Goal: Task Accomplishment & Management: Manage account settings

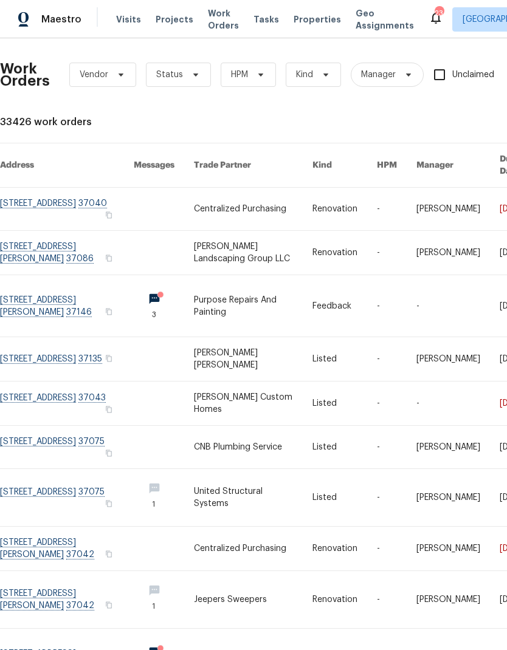
click at [297, 15] on span "Properties" at bounding box center [317, 19] width 47 height 12
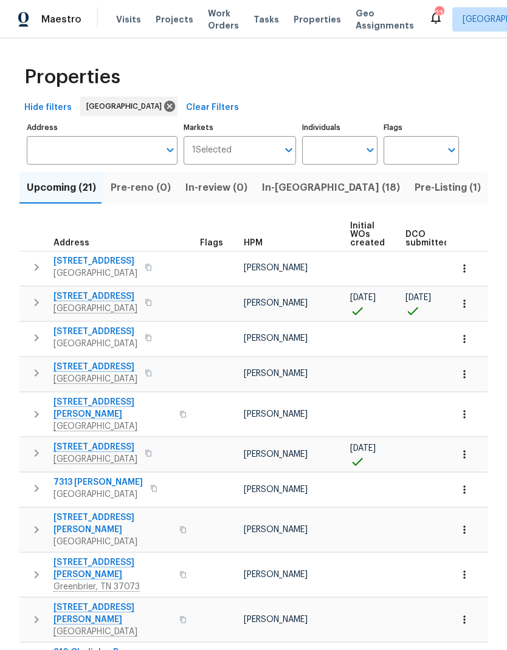
click at [280, 174] on button "In-reno (18)" at bounding box center [331, 188] width 153 height 32
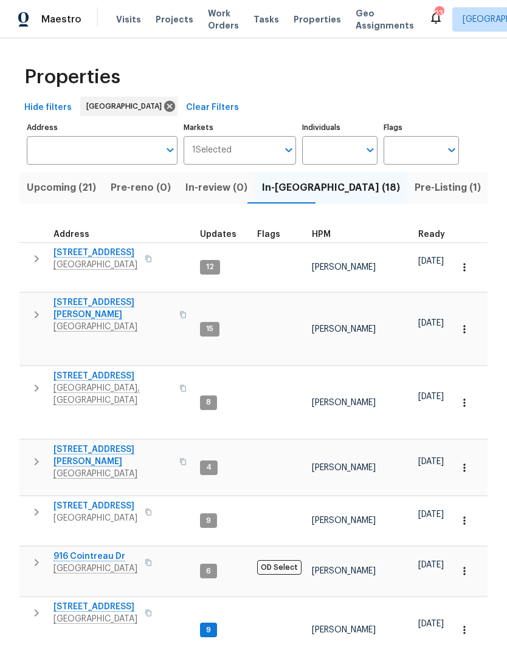
click at [31, 455] on icon "button" at bounding box center [36, 462] width 15 height 15
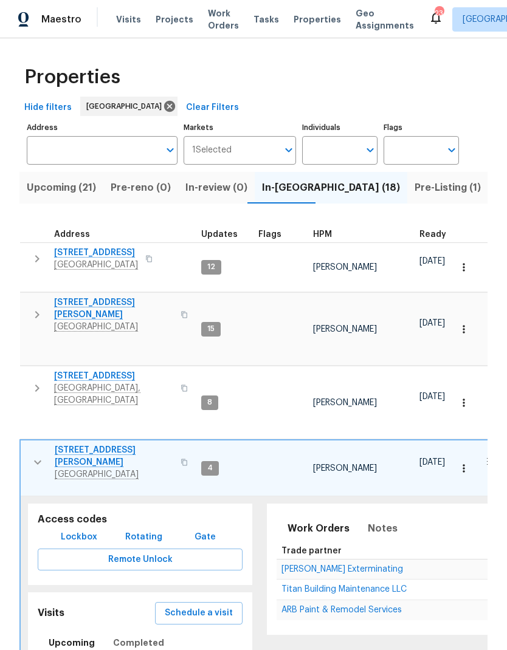
click at [295, 559] on td "[PERSON_NAME] Exterminating" at bounding box center [419, 569] width 285 height 20
click at [296, 565] on span "[PERSON_NAME] Exterminating" at bounding box center [342, 569] width 122 height 9
click at [184, 606] on span "Schedule a visit" at bounding box center [199, 613] width 68 height 15
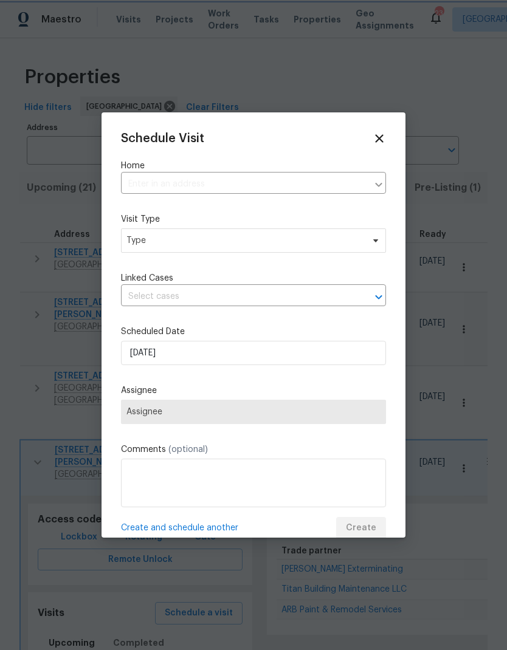
type input "[STREET_ADDRESS][PERSON_NAME]"
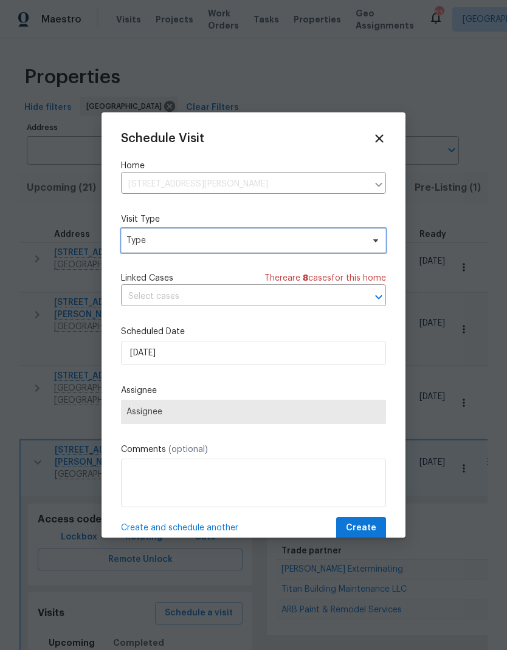
click at [145, 237] on span "Type" at bounding box center [244, 241] width 236 height 12
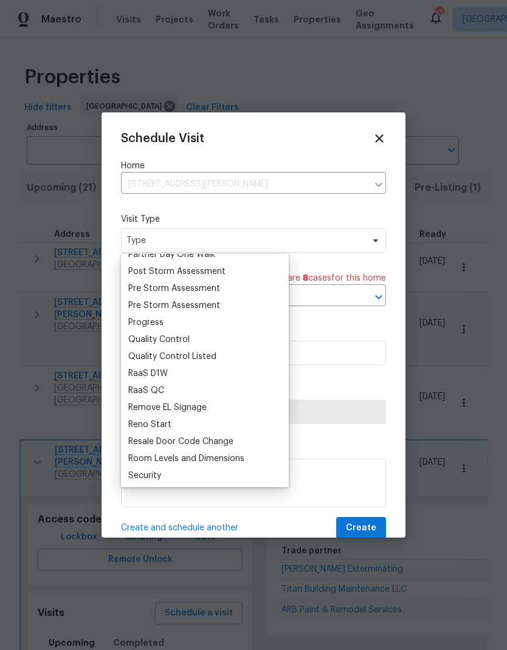
scroll to position [776, 0]
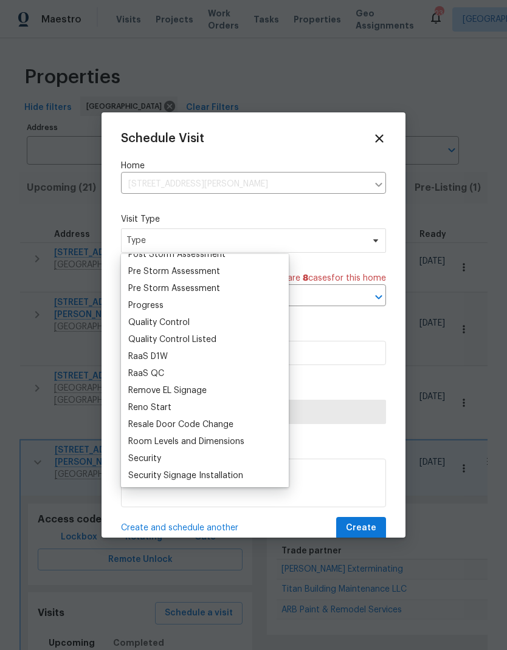
click at [136, 308] on div "Progress" at bounding box center [145, 306] width 35 height 12
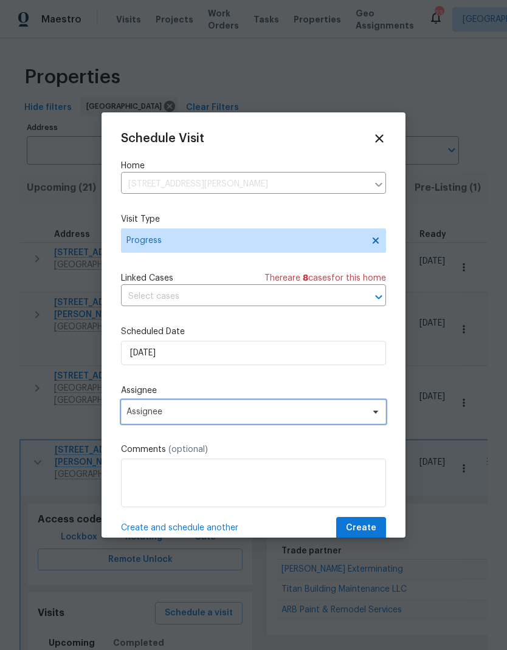
click at [146, 423] on span "Assignee" at bounding box center [253, 412] width 265 height 24
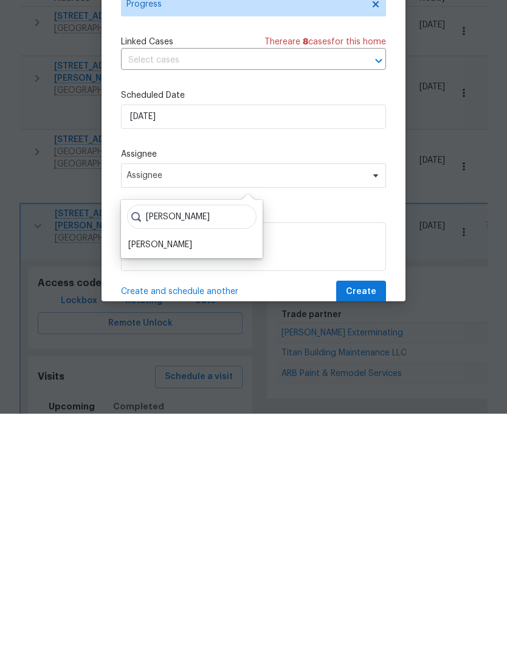
type input "Eric"
click at [140, 475] on div "[PERSON_NAME]" at bounding box center [160, 481] width 64 height 12
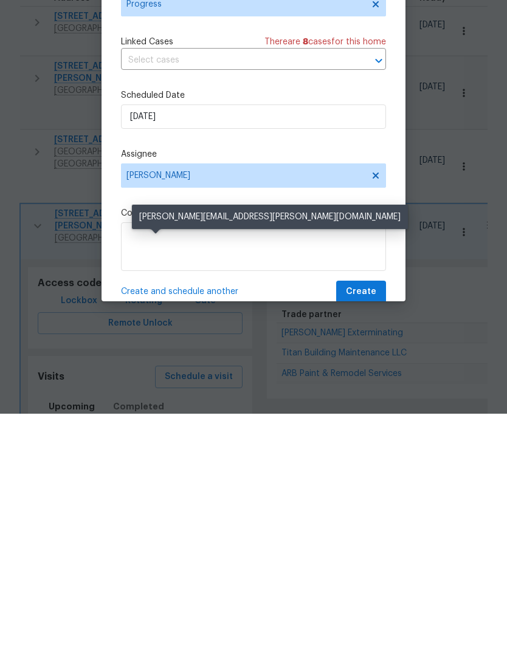
scroll to position [49, 0]
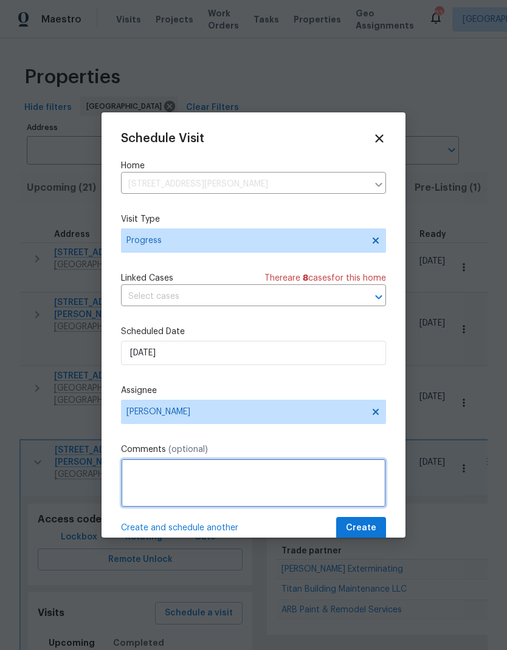
click at [159, 479] on textarea at bounding box center [253, 483] width 265 height 49
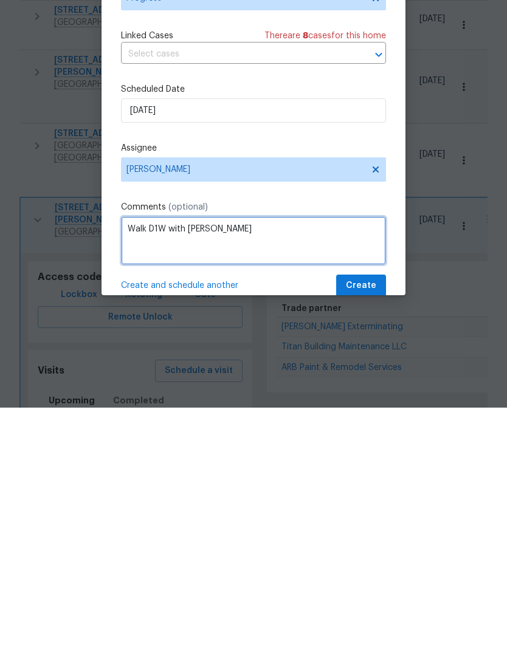
type textarea "Walk D1W with Carmen"
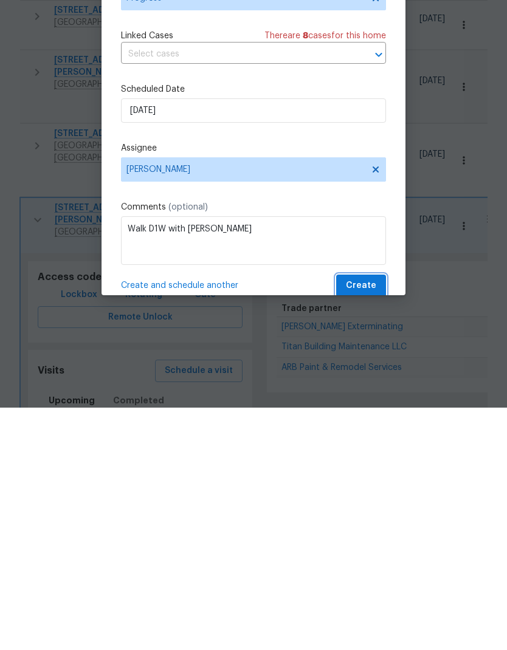
click at [361, 517] on button "Create" at bounding box center [361, 528] width 50 height 22
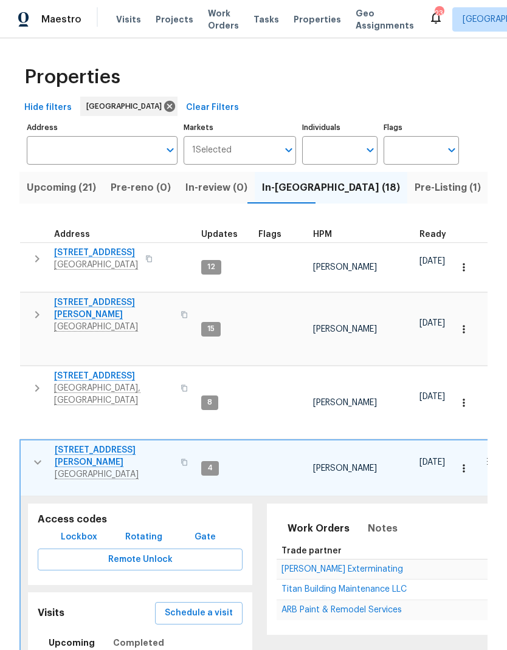
click at [341, 579] on td "Titan Building Maintenance LLC" at bounding box center [419, 589] width 285 height 21
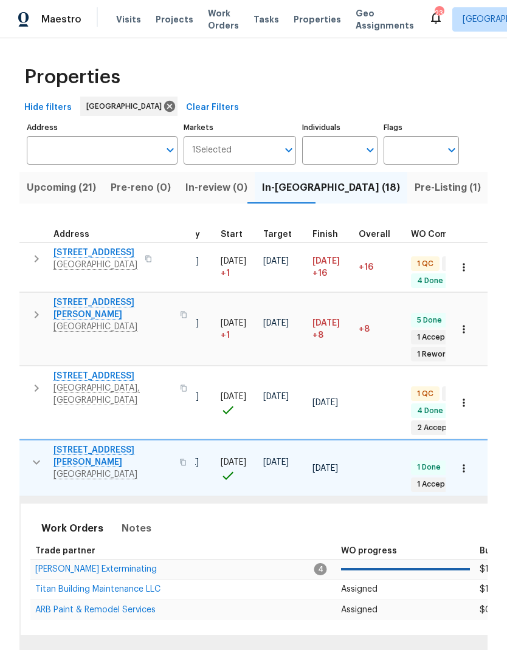
scroll to position [7, 247]
click at [100, 585] on span "Titan Building Maintenance LLC" at bounding box center [97, 589] width 125 height 9
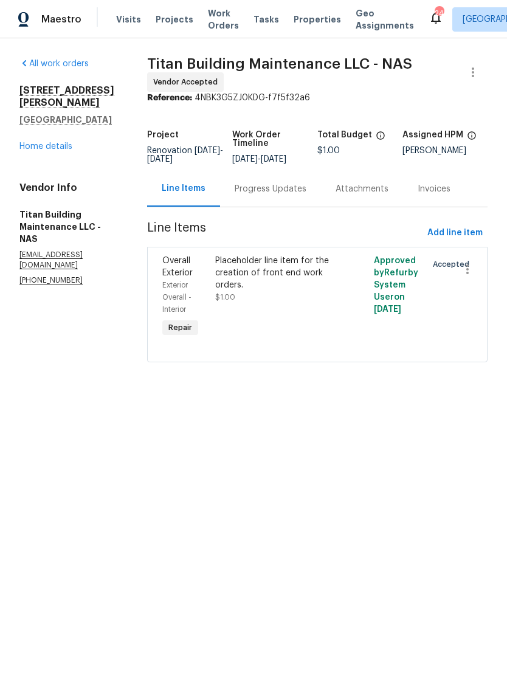
click at [264, 195] on div "Progress Updates" at bounding box center [271, 189] width 72 height 12
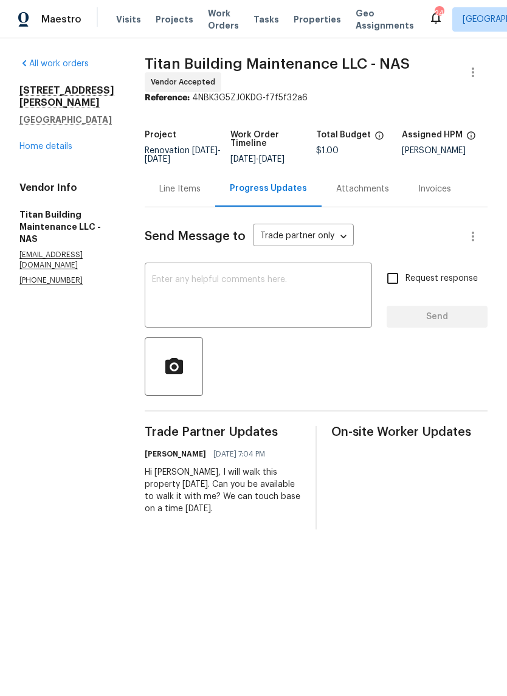
click at [291, 312] on textarea at bounding box center [258, 296] width 213 height 43
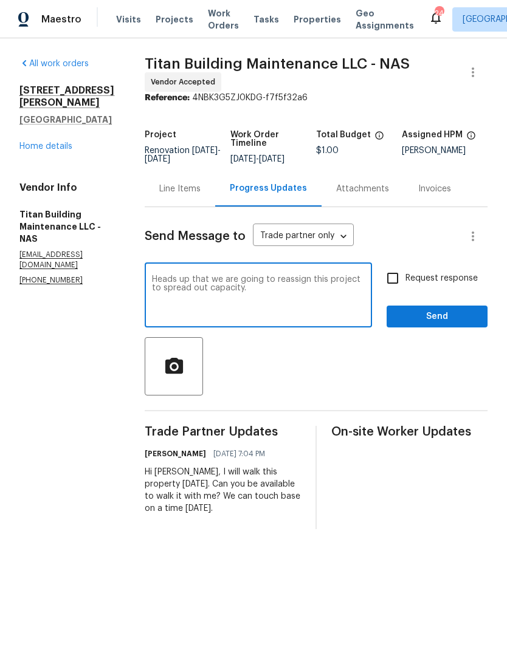
type textarea "Heads up that we are going to reassign this project to spread out capacity."
click at [319, 374] on div at bounding box center [316, 366] width 343 height 58
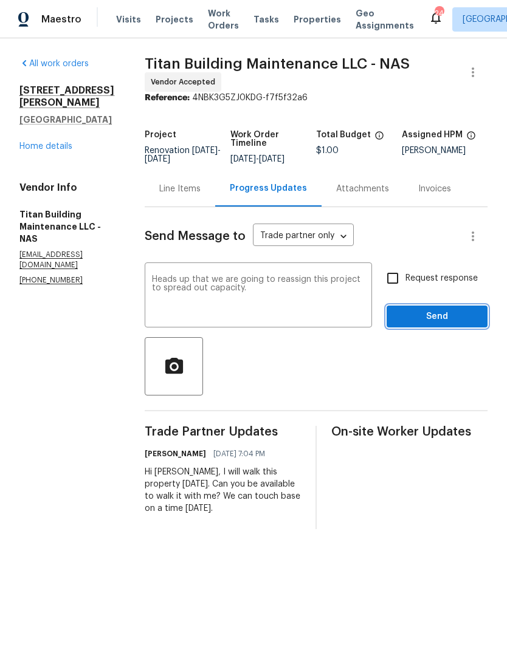
click at [411, 325] on span "Send" at bounding box center [436, 316] width 81 height 15
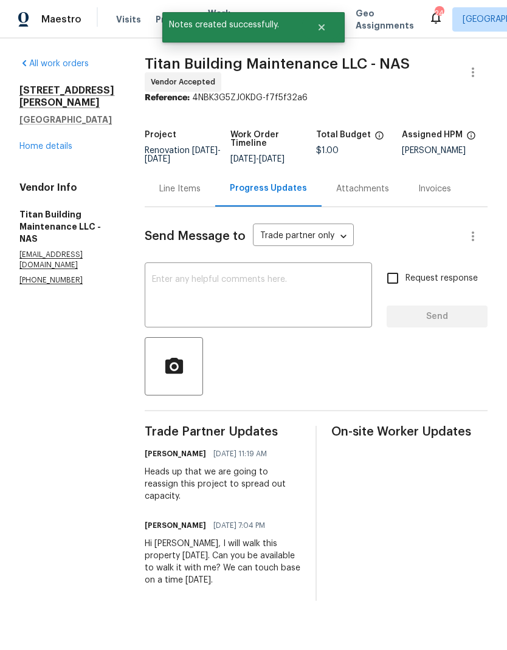
click at [40, 142] on link "Home details" at bounding box center [45, 146] width 53 height 9
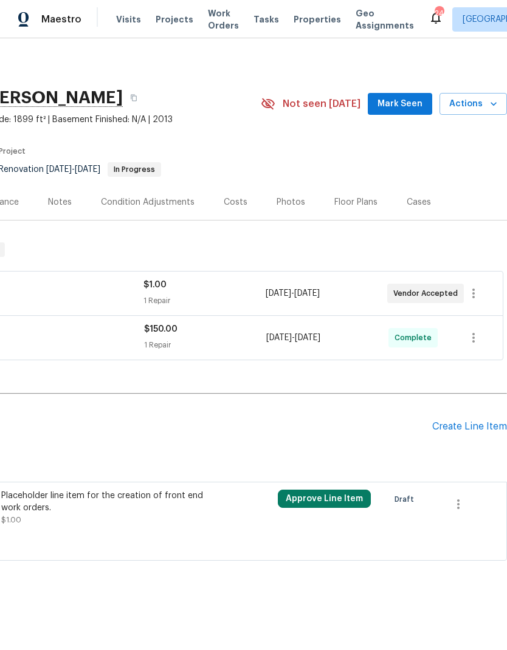
scroll to position [0, 180]
click at [484, 291] on button "button" at bounding box center [473, 293] width 29 height 29
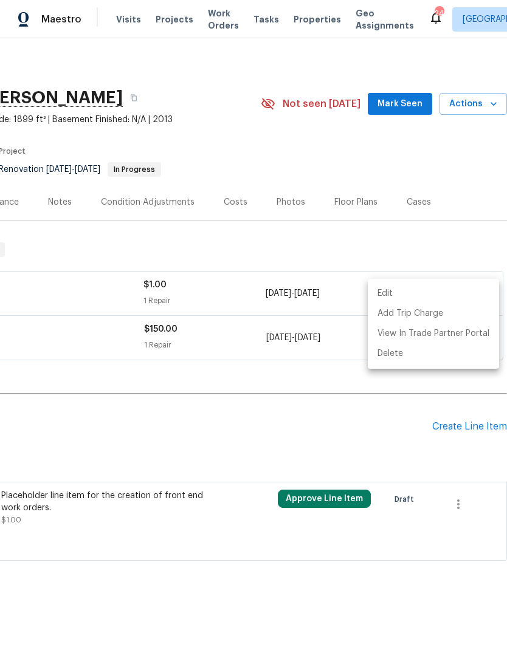
click at [388, 289] on li "Edit" at bounding box center [433, 294] width 131 height 20
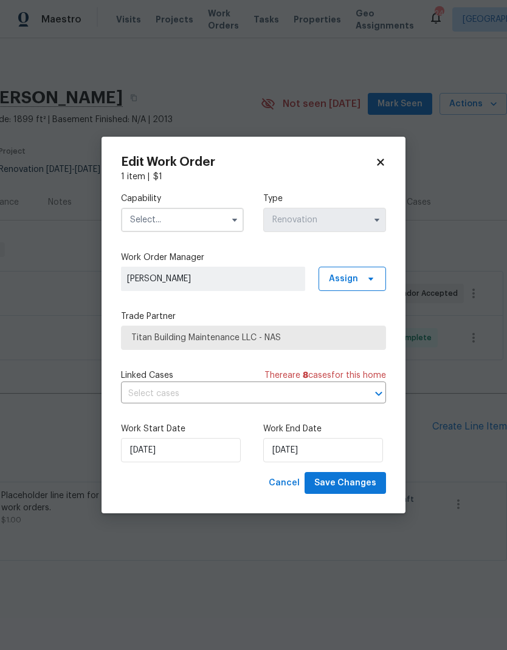
click at [145, 218] on input "text" at bounding box center [182, 220] width 123 height 24
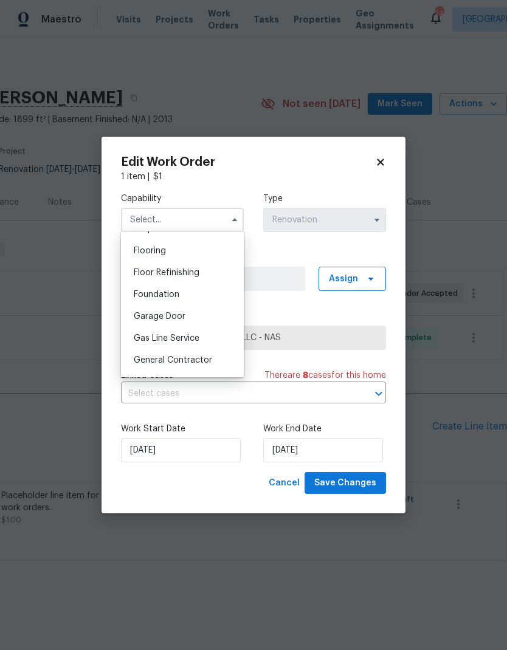
scroll to position [481, 0]
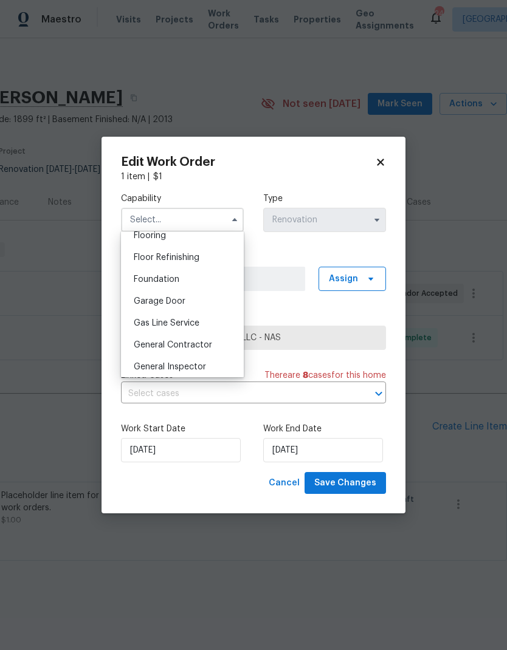
click at [144, 346] on span "General Contractor" at bounding box center [173, 345] width 78 height 9
type input "General Contractor"
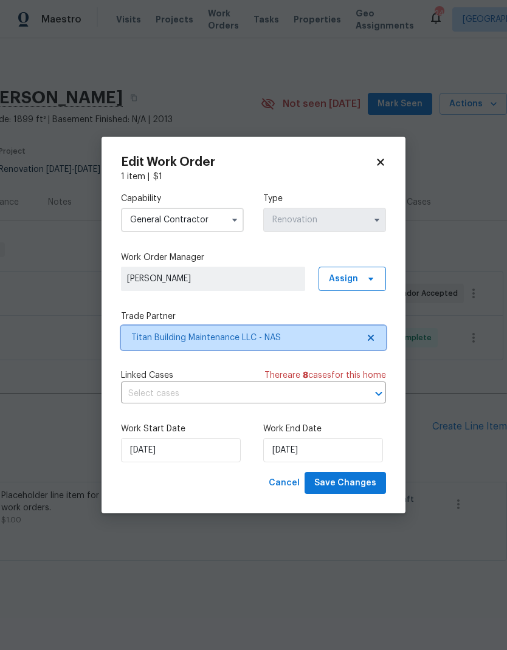
click at [150, 345] on span "Titan Building Maintenance LLC - NAS" at bounding box center [253, 338] width 265 height 24
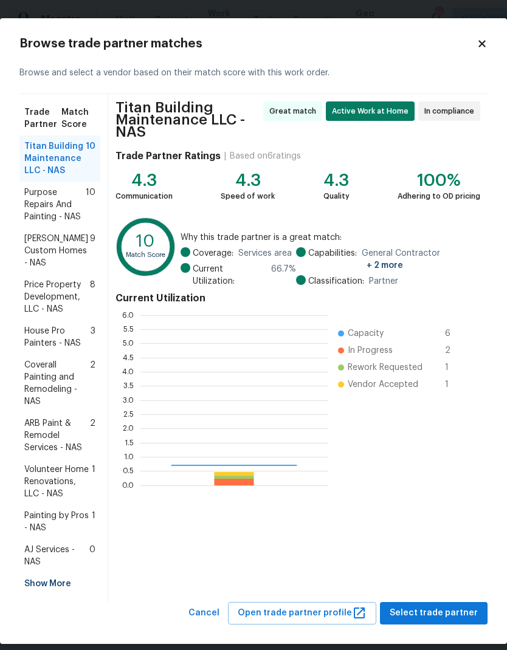
scroll to position [170, 188]
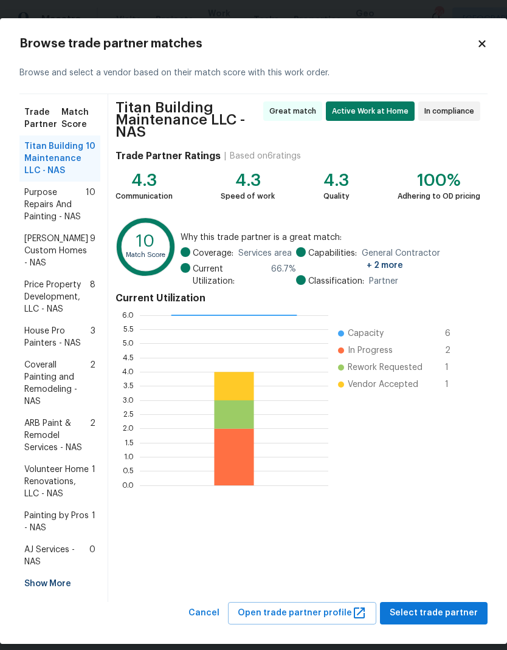
click at [39, 419] on span "ARB Paint & Remodel Services - NAS" at bounding box center [57, 436] width 66 height 36
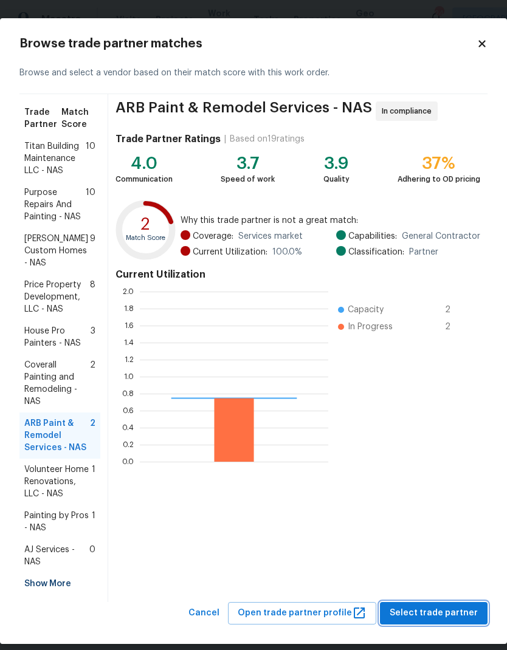
click at [420, 606] on span "Select trade partner" at bounding box center [434, 613] width 88 height 15
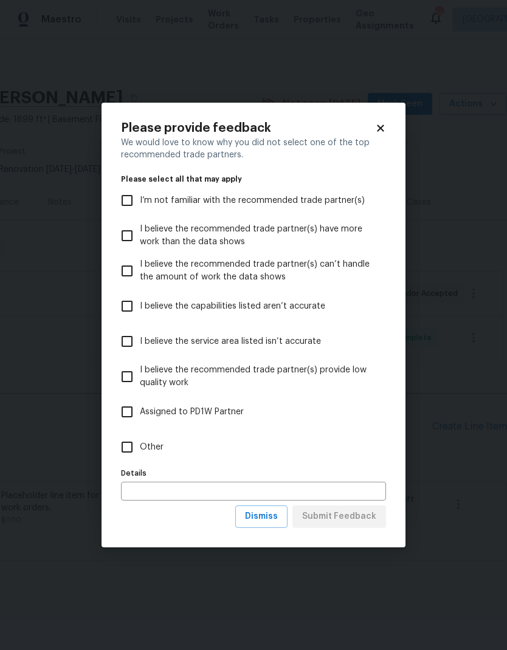
click at [136, 454] on input "Other" at bounding box center [127, 448] width 26 height 26
checkbox input "true"
click at [342, 517] on span "Submit Feedback" at bounding box center [339, 516] width 74 height 15
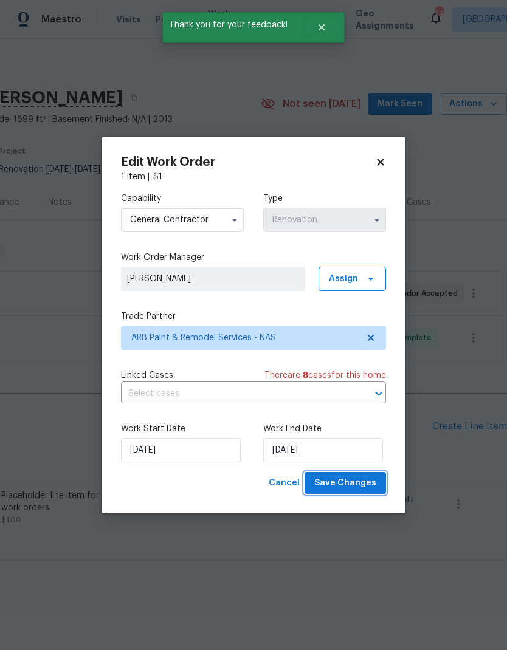
click at [321, 486] on span "Save Changes" at bounding box center [345, 483] width 62 height 15
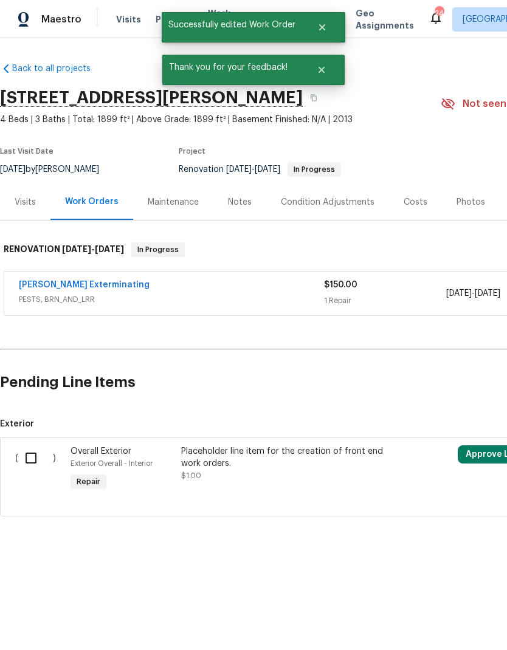
scroll to position [0, 0]
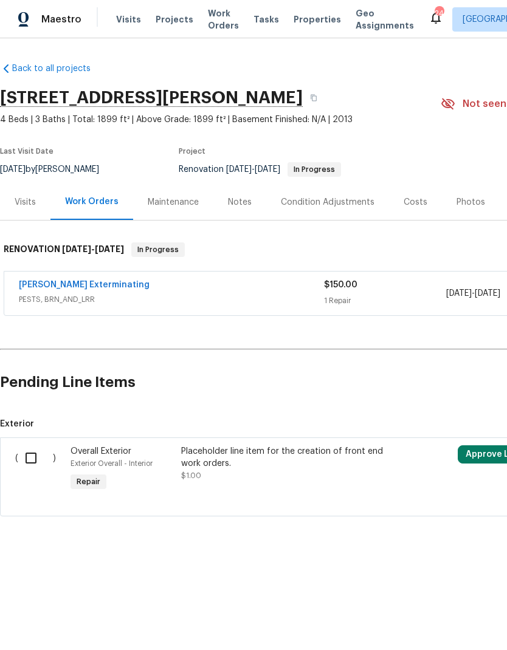
click at [322, 203] on div "Condition Adjustments" at bounding box center [328, 202] width 94 height 12
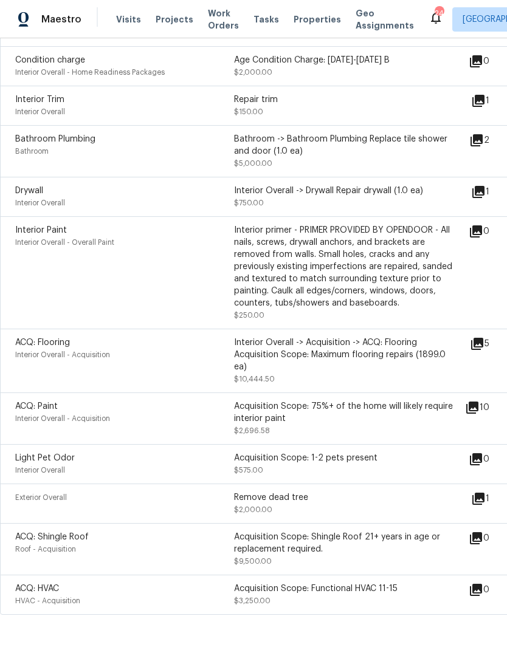
scroll to position [608, 0]
click at [484, 502] on icon at bounding box center [478, 499] width 12 height 12
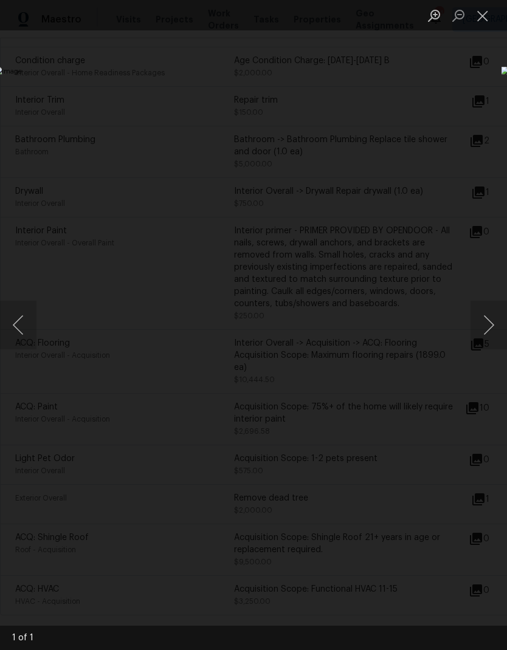
click at [485, 15] on button "Close lightbox" at bounding box center [482, 15] width 24 height 21
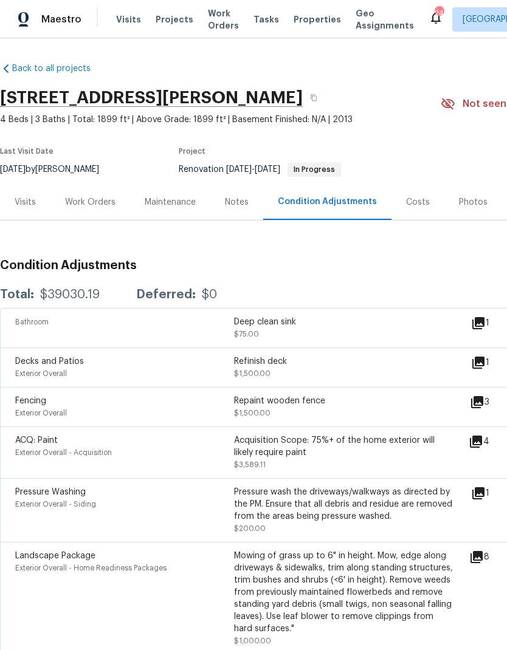
scroll to position [0, 0]
click at [412, 207] on div "Costs" at bounding box center [418, 202] width 24 height 12
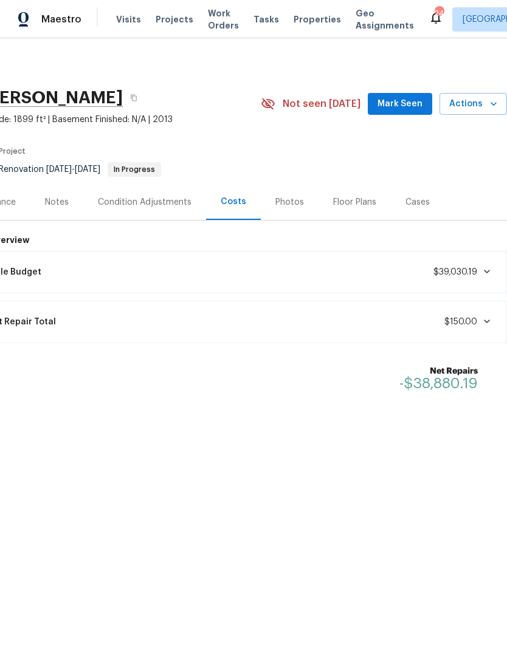
scroll to position [0, 180]
click at [59, 211] on div "Notes" at bounding box center [56, 202] width 53 height 36
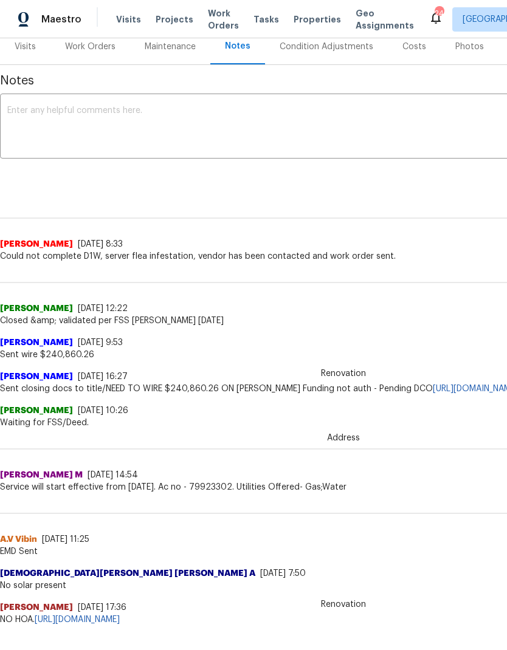
scroll to position [155, 0]
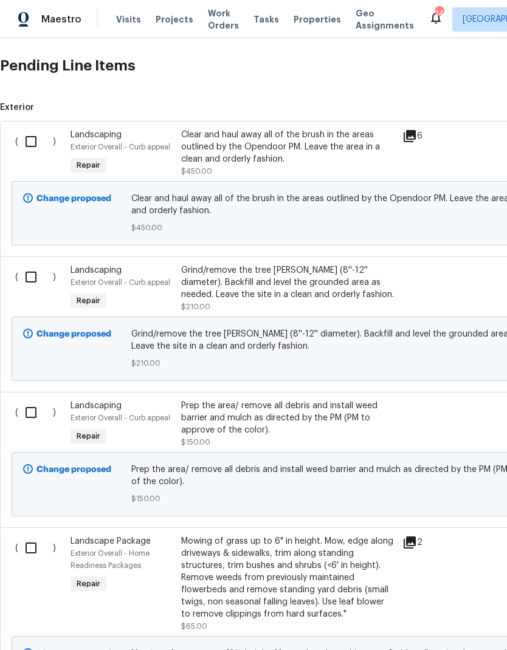
scroll to position [361, 0]
click at [32, 141] on input "checkbox" at bounding box center [35, 142] width 35 height 26
checkbox input "true"
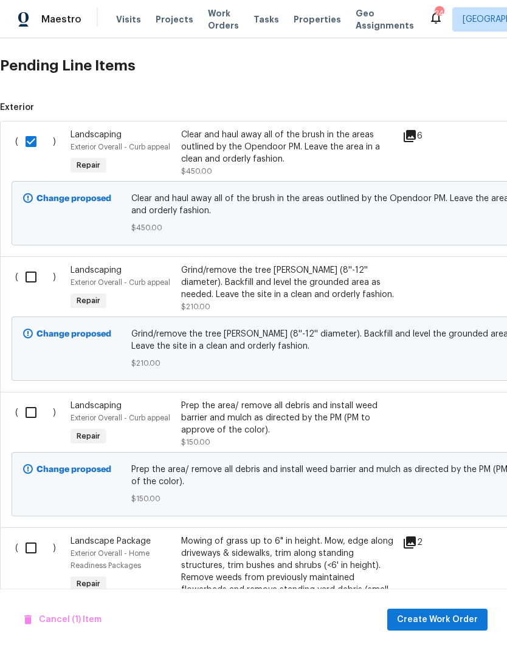
click at [27, 262] on div "( )" at bounding box center [39, 289] width 55 height 56
click at [26, 281] on input "checkbox" at bounding box center [35, 277] width 35 height 26
checkbox input "true"
click at [31, 411] on input "checkbox" at bounding box center [35, 413] width 35 height 26
checkbox input "true"
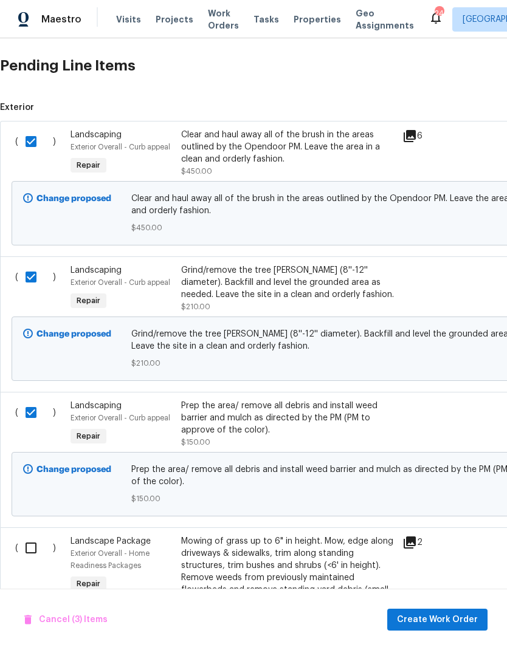
click at [25, 552] on input "checkbox" at bounding box center [35, 548] width 35 height 26
checkbox input "true"
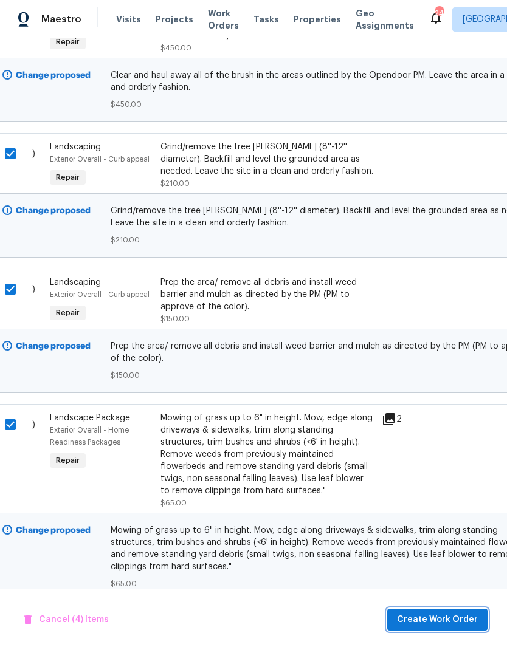
click at [445, 613] on span "Create Work Order" at bounding box center [437, 620] width 81 height 15
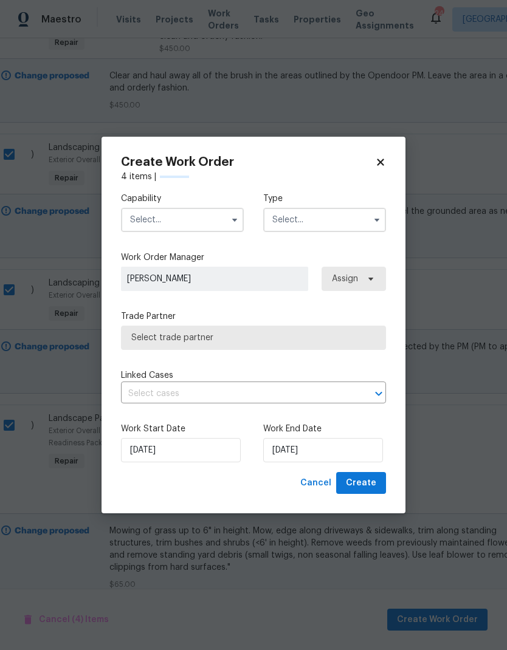
scroll to position [483, 22]
checkbox input "false"
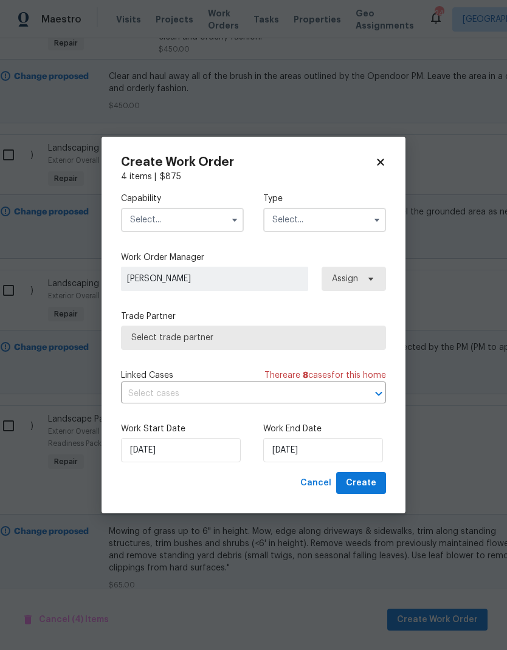
click at [188, 210] on input "text" at bounding box center [182, 220] width 123 height 24
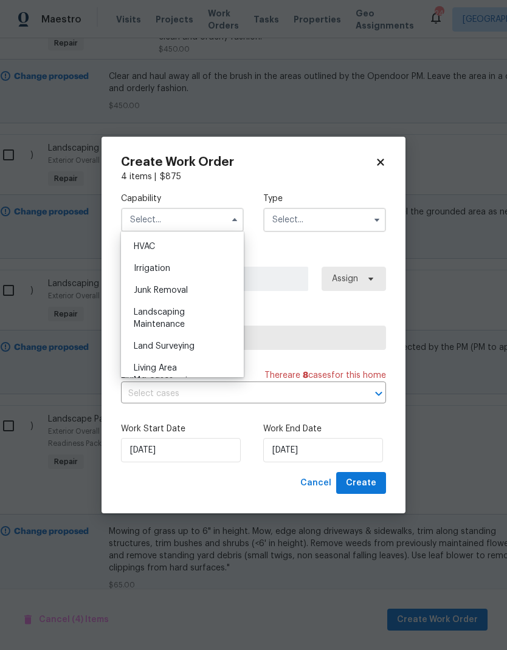
scroll to position [765, 0]
click at [185, 284] on div "Landscaping Maintenance" at bounding box center [182, 286] width 117 height 34
type input "Landscaping Maintenance"
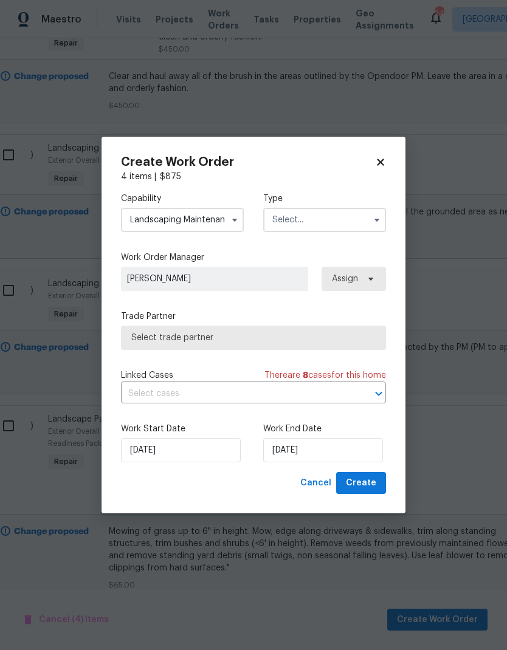
click at [355, 211] on input "text" at bounding box center [324, 220] width 123 height 24
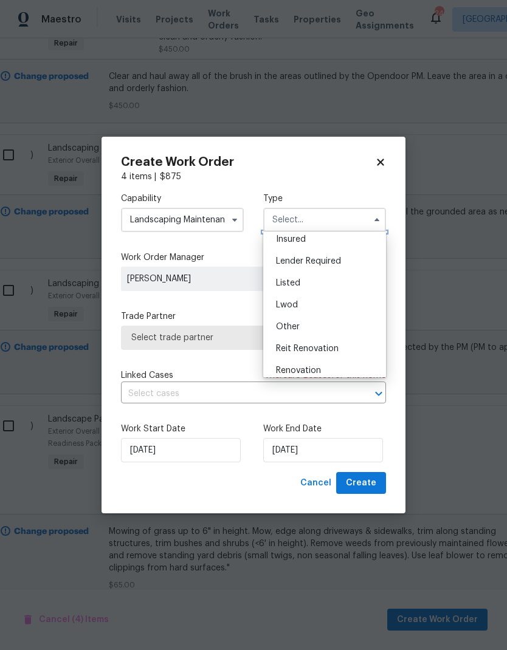
scroll to position [70, 0]
click at [328, 370] on div "Renovation" at bounding box center [324, 372] width 117 height 22
type input "Renovation"
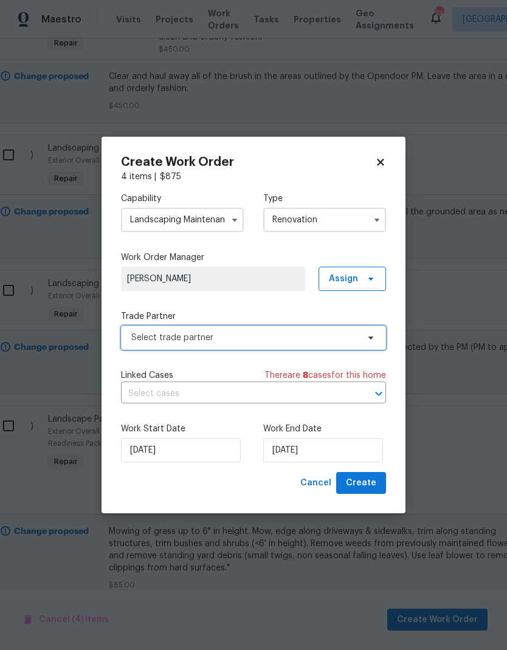
click at [241, 336] on span "Select trade partner" at bounding box center [244, 338] width 227 height 12
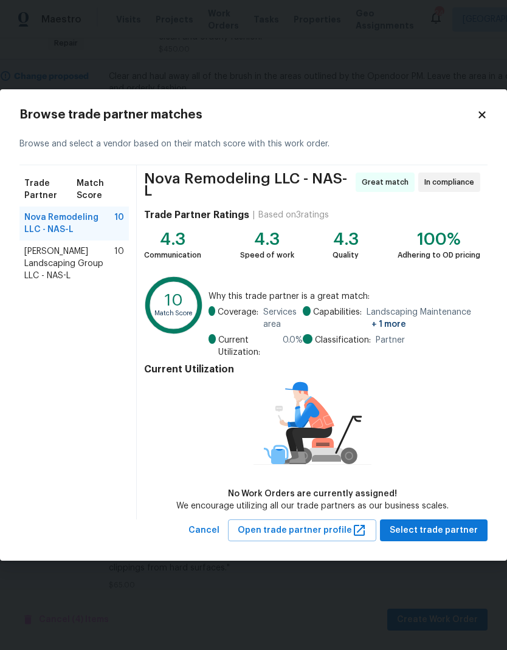
click at [48, 255] on span "Sandoval Landscaping Group LLC - NAS-L" at bounding box center [69, 264] width 90 height 36
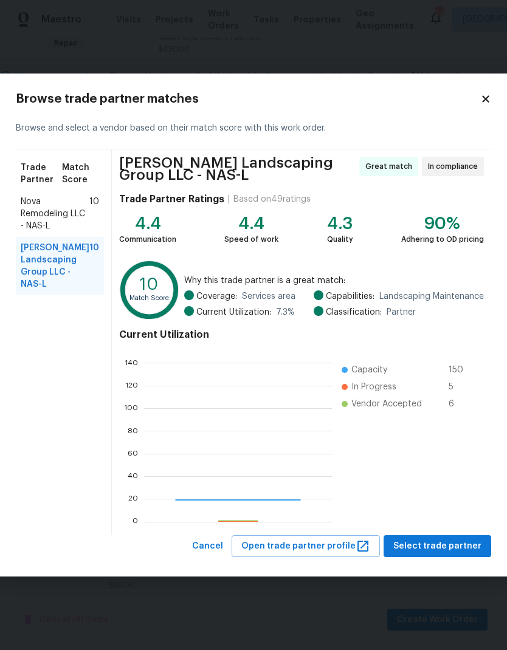
scroll to position [170, 188]
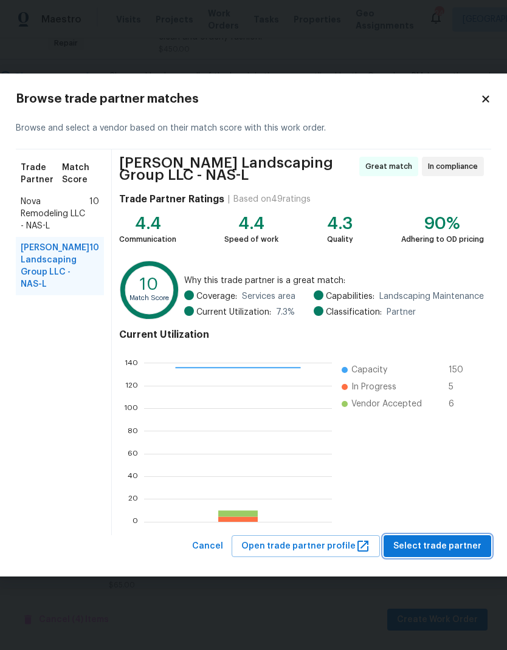
click at [442, 536] on button "Select trade partner" at bounding box center [437, 546] width 108 height 22
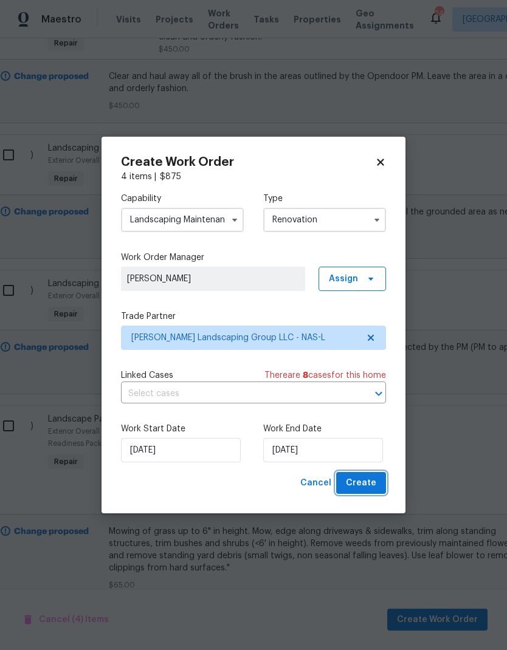
click at [362, 486] on span "Create" at bounding box center [361, 483] width 30 height 15
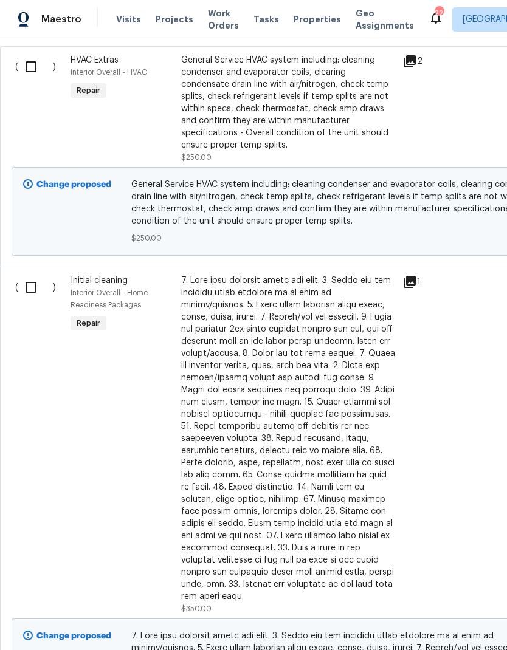
scroll to position [480, 0]
click at [30, 288] on input "checkbox" at bounding box center [35, 288] width 35 height 26
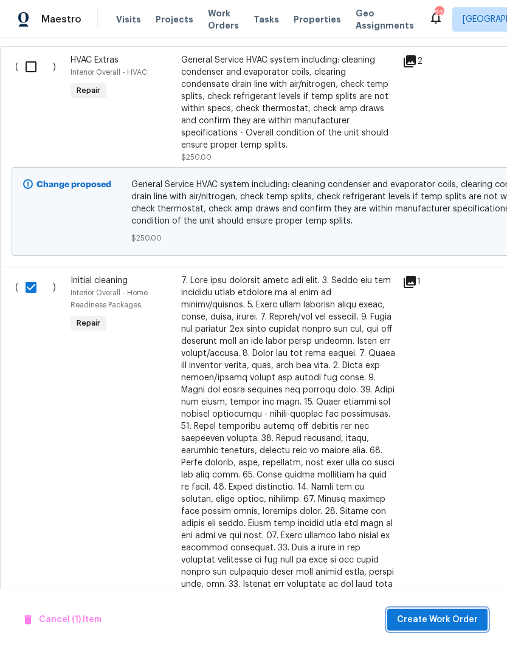
click at [445, 614] on span "Create Work Order" at bounding box center [437, 620] width 81 height 15
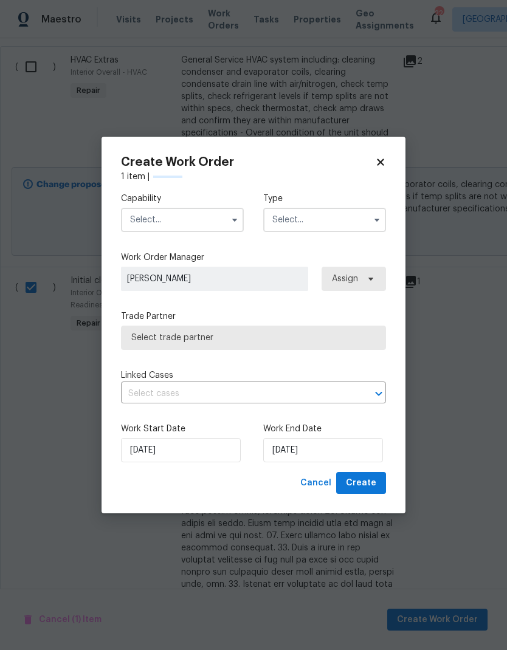
checkbox input "false"
click at [200, 217] on input "text" at bounding box center [182, 220] width 123 height 24
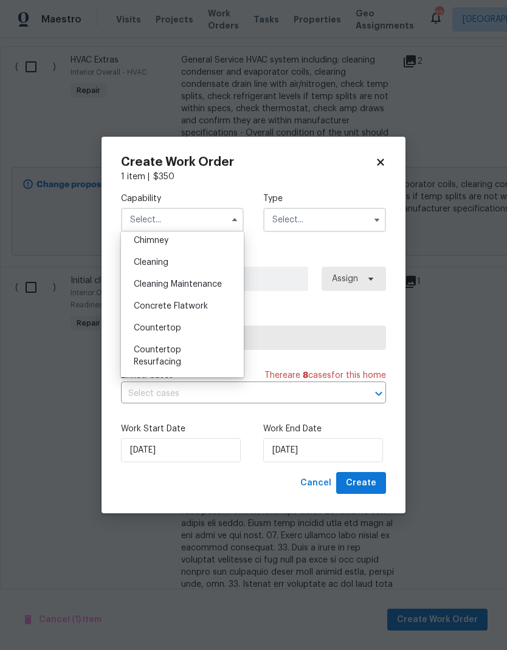
scroll to position [153, 0]
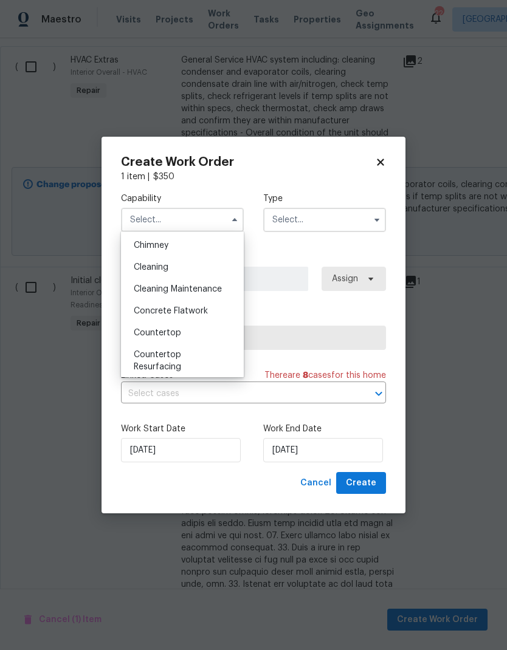
click at [191, 267] on div "Cleaning" at bounding box center [182, 267] width 117 height 22
type input "Cleaning"
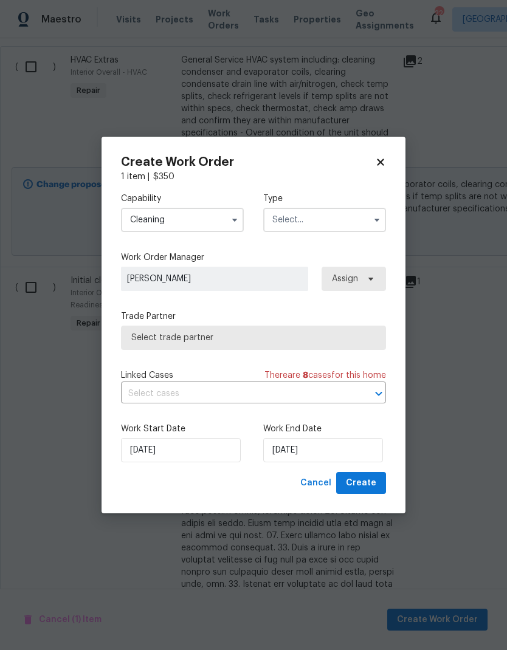
click at [360, 218] on input "text" at bounding box center [324, 220] width 123 height 24
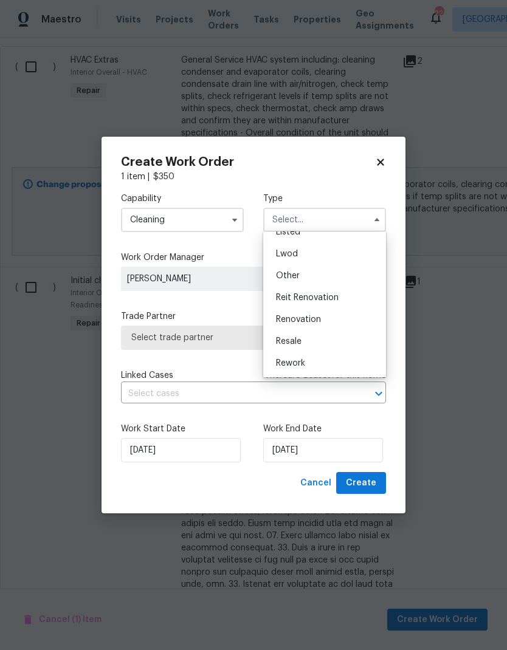
scroll to position [127, 0]
click at [339, 316] on div "Renovation" at bounding box center [324, 315] width 117 height 22
type input "Renovation"
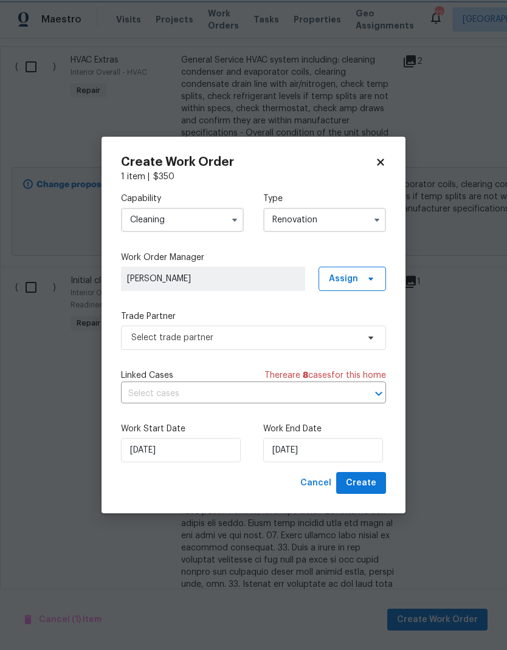
scroll to position [0, 0]
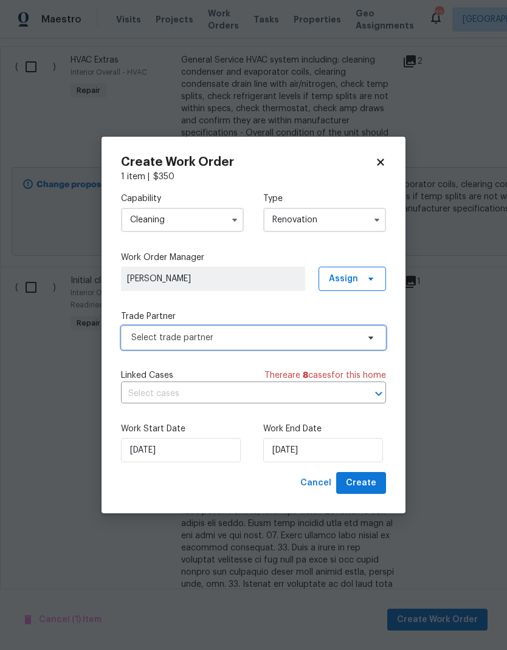
click at [317, 340] on span "Select trade partner" at bounding box center [244, 338] width 227 height 12
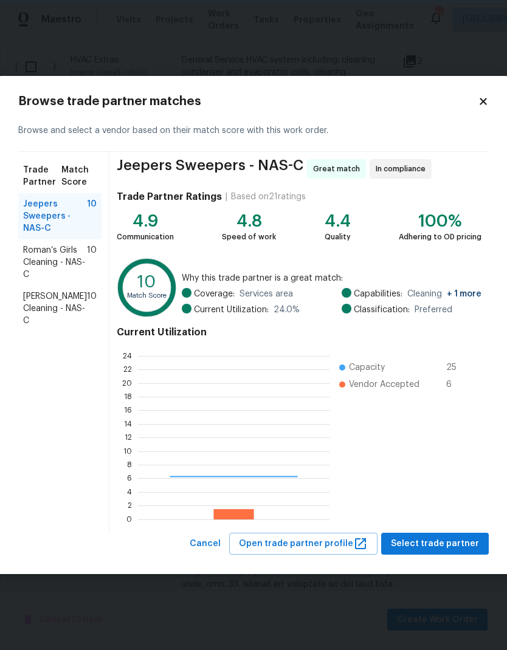
scroll to position [170, 191]
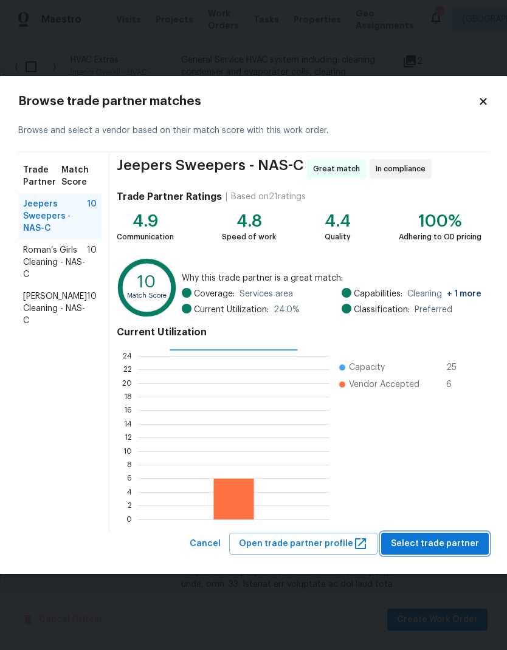
click at [423, 538] on span "Select trade partner" at bounding box center [435, 544] width 88 height 15
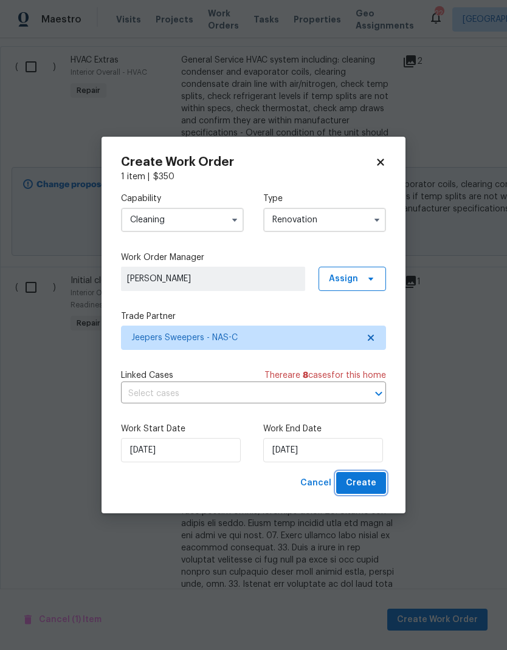
click at [368, 481] on span "Create" at bounding box center [361, 483] width 30 height 15
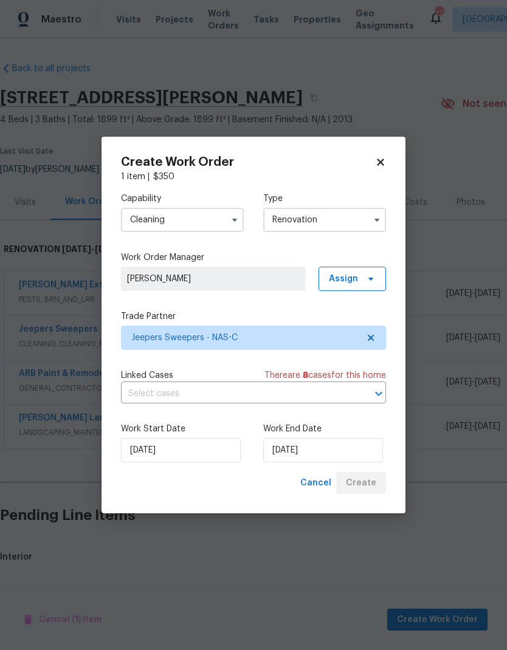
scroll to position [0, 0]
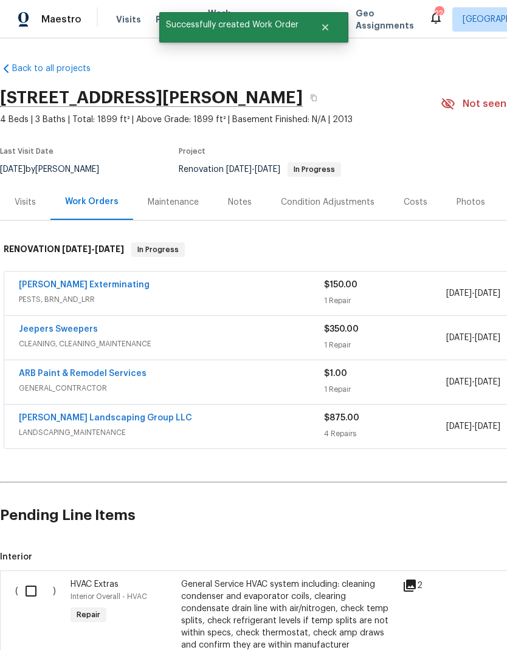
click at [27, 585] on input "checkbox" at bounding box center [35, 592] width 35 height 26
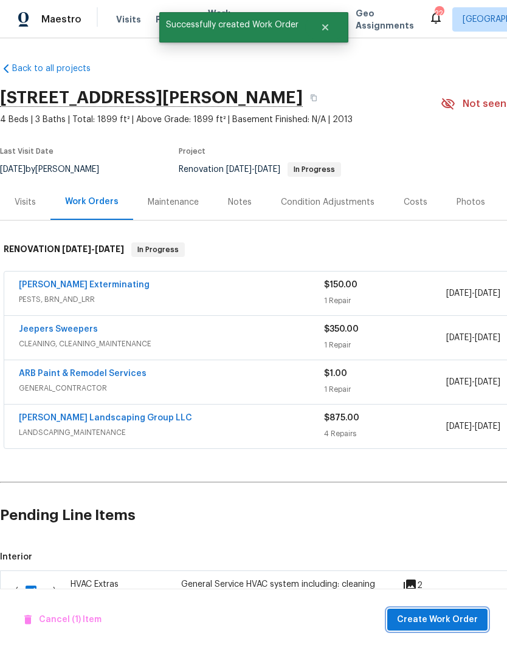
click at [427, 619] on span "Create Work Order" at bounding box center [437, 620] width 81 height 15
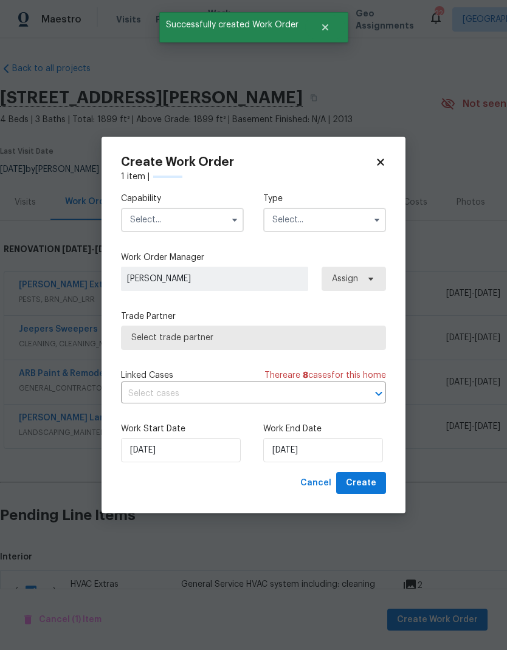
checkbox input "false"
click at [194, 216] on input "text" at bounding box center [182, 220] width 123 height 24
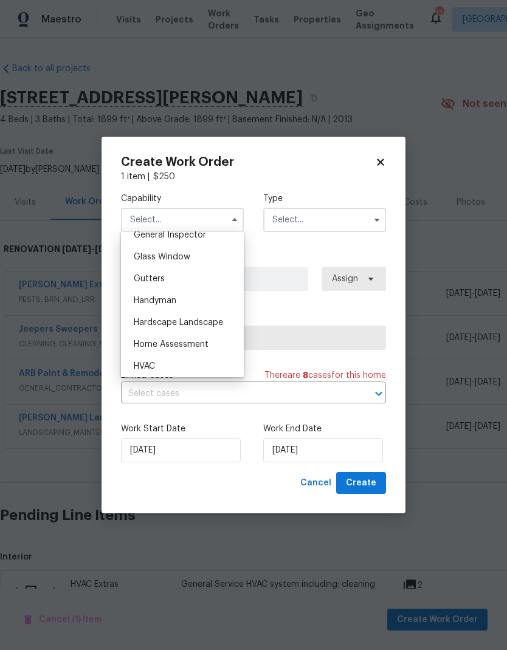
scroll to position [645, 0]
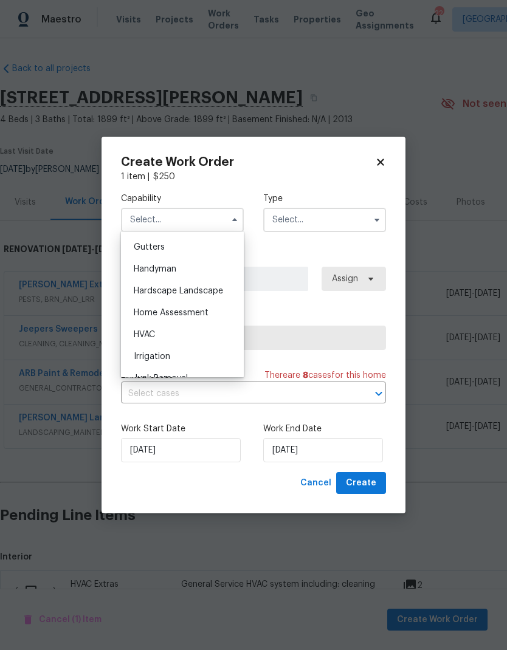
click at [165, 338] on div "HVAC" at bounding box center [182, 335] width 117 height 22
type input "HVAC"
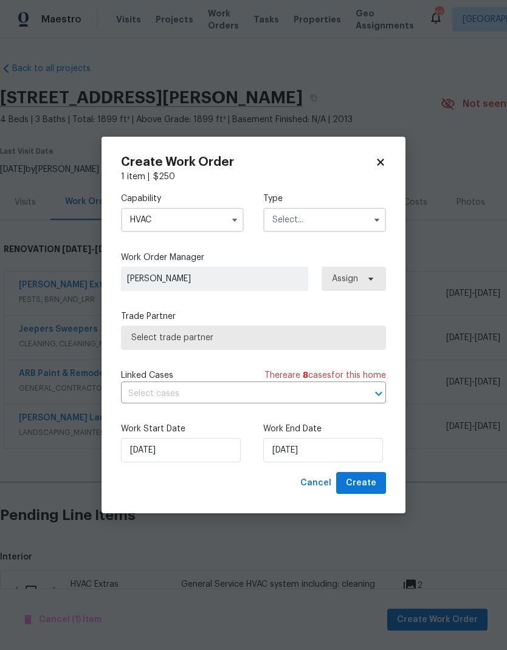
click at [361, 204] on div "Type" at bounding box center [324, 213] width 123 height 40
click at [380, 224] on button "button" at bounding box center [377, 220] width 15 height 15
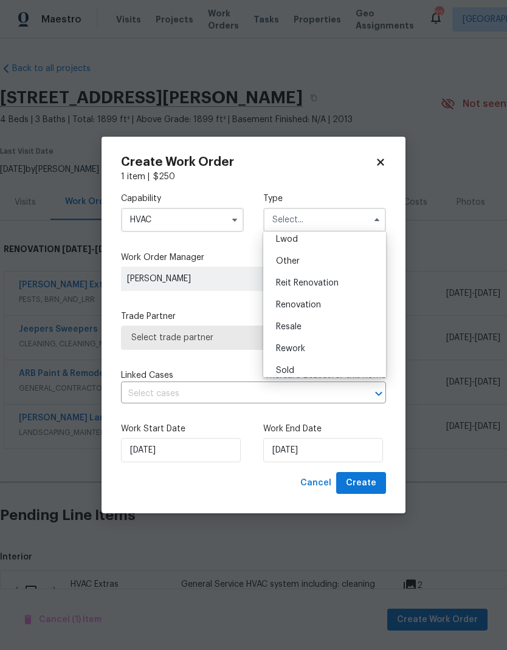
scroll to position [143, 0]
click at [336, 300] on div "Renovation" at bounding box center [324, 300] width 117 height 22
type input "Renovation"
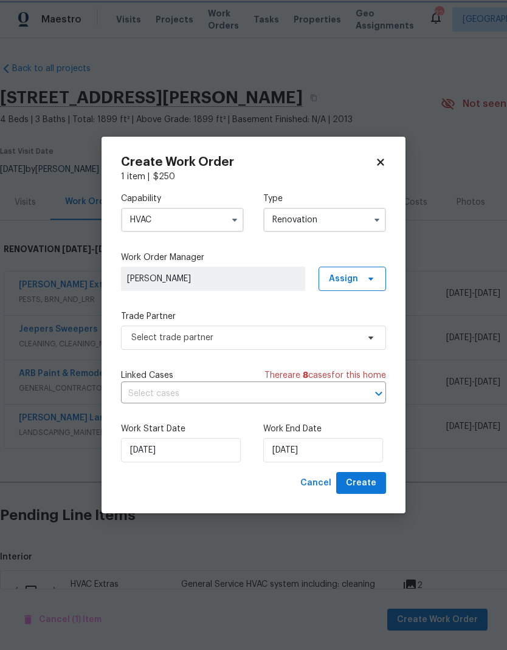
scroll to position [0, 0]
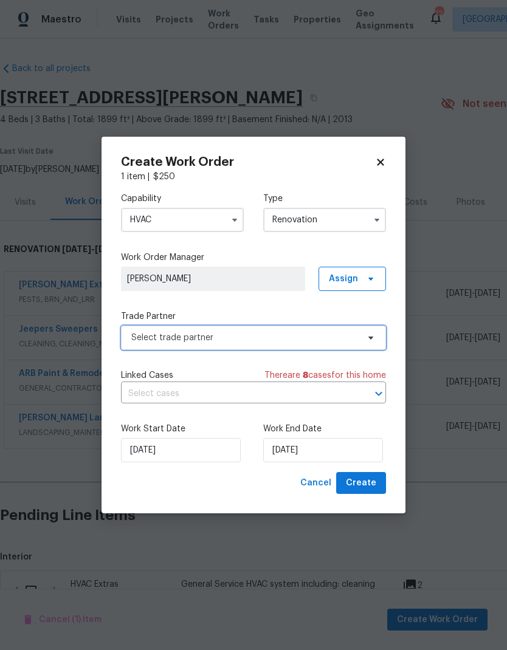
click at [349, 339] on span "Select trade partner" at bounding box center [244, 338] width 227 height 12
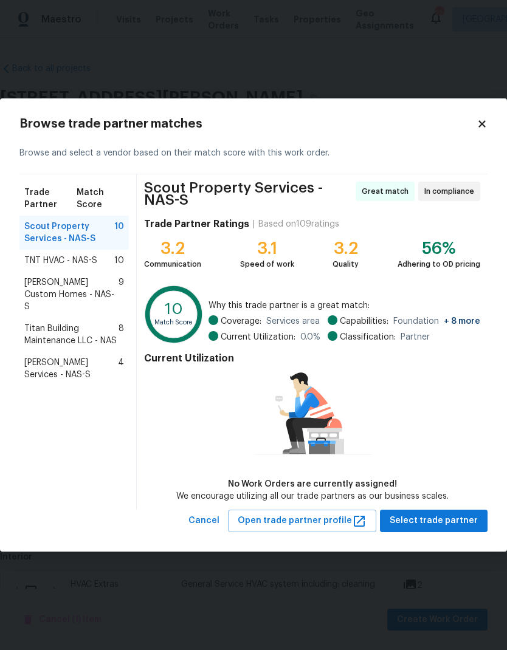
click at [58, 257] on span "TNT HVAC - NAS-S" at bounding box center [60, 261] width 73 height 12
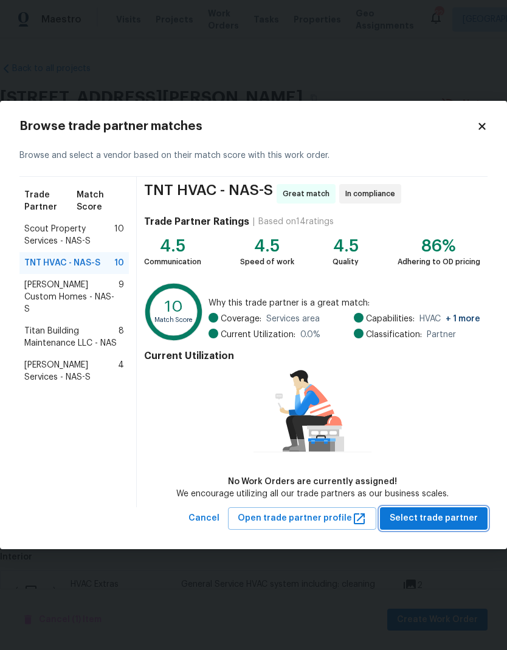
click at [446, 511] on span "Select trade partner" at bounding box center [434, 518] width 88 height 15
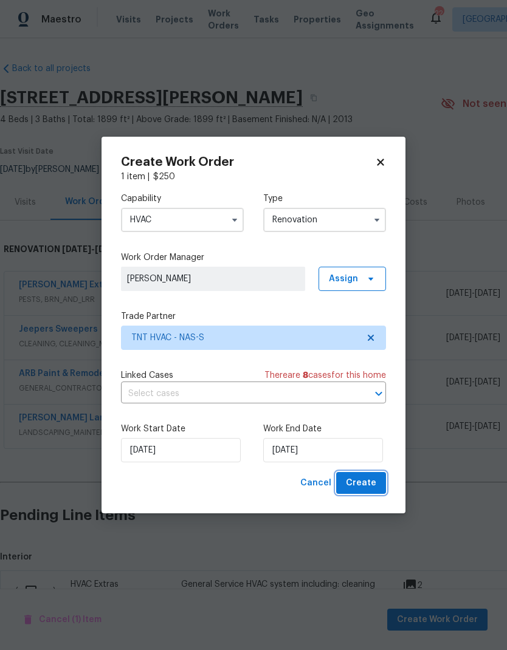
click at [367, 484] on span "Create" at bounding box center [361, 483] width 30 height 15
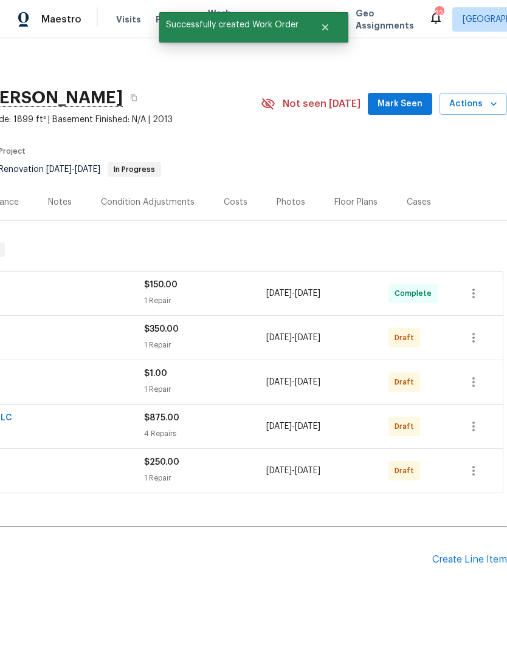
scroll to position [0, 180]
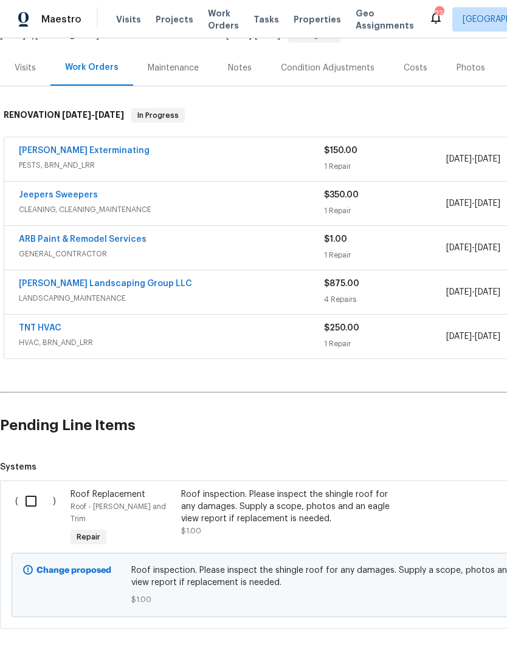
scroll to position [134, 0]
click at [30, 503] on input "checkbox" at bounding box center [35, 502] width 35 height 26
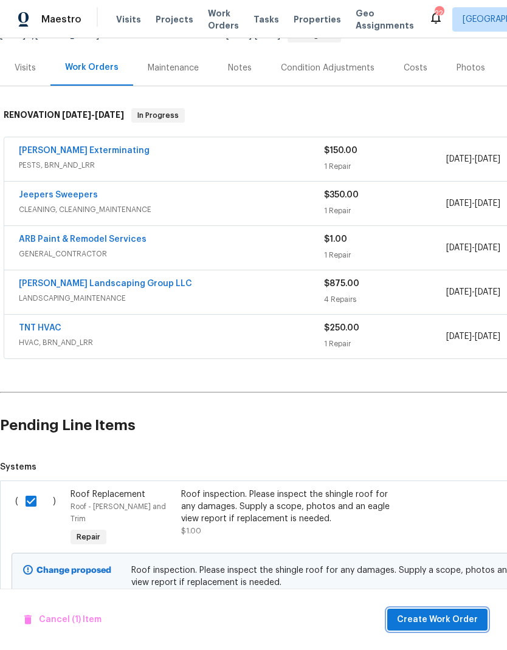
click at [419, 627] on span "Create Work Order" at bounding box center [437, 620] width 81 height 15
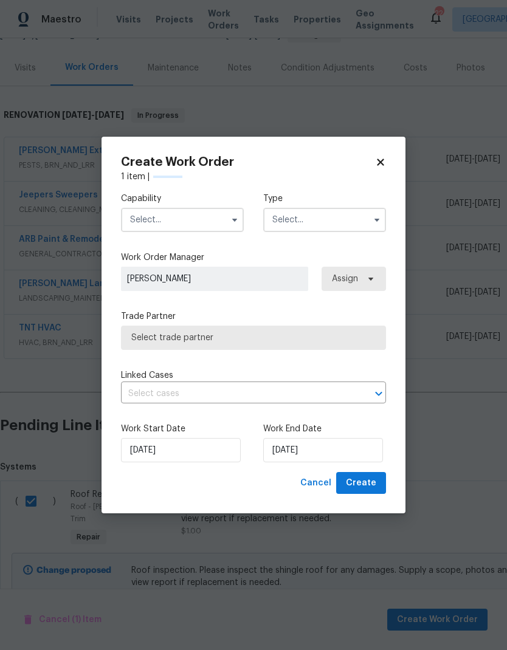
checkbox input "false"
click at [216, 221] on input "text" at bounding box center [182, 220] width 123 height 24
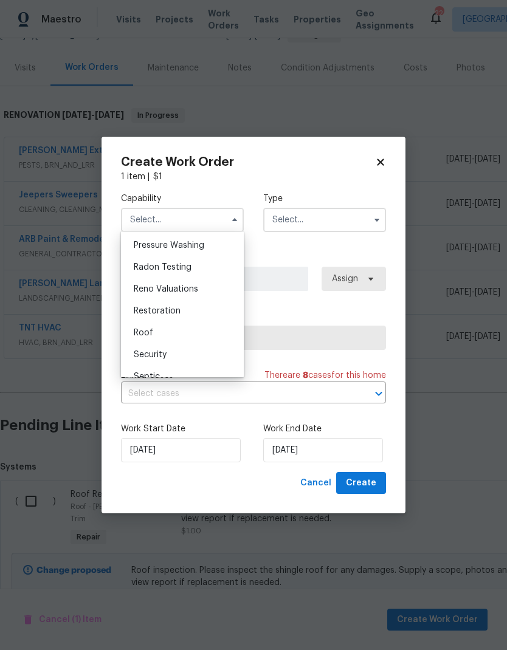
scroll to position [1163, 0]
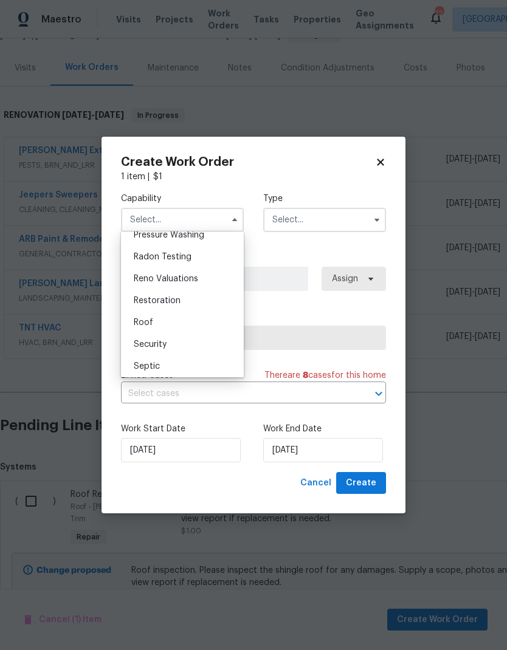
click at [152, 323] on span "Roof" at bounding box center [143, 322] width 19 height 9
type input "Roof"
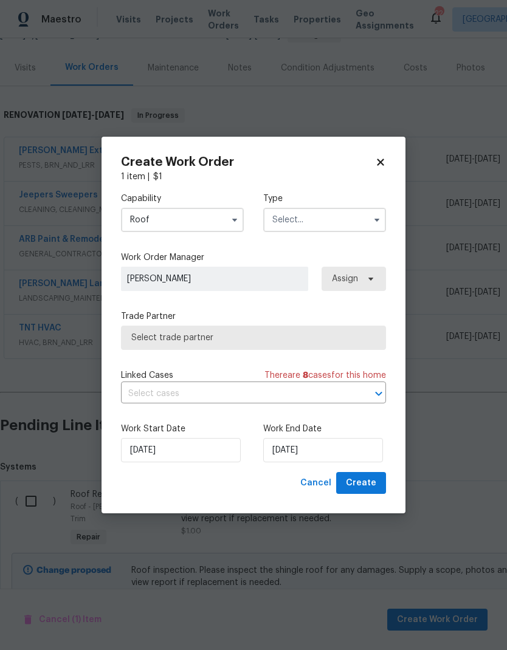
click at [353, 218] on input "text" at bounding box center [324, 220] width 123 height 24
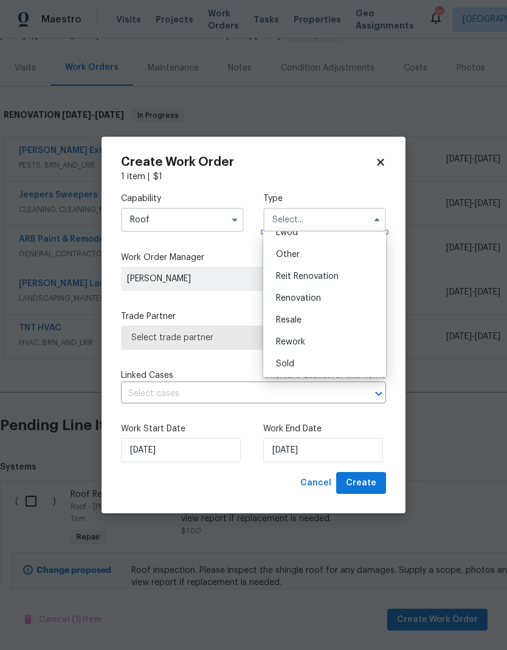
scroll to position [143, 0]
click at [349, 302] on div "Renovation" at bounding box center [324, 299] width 117 height 22
type input "Renovation"
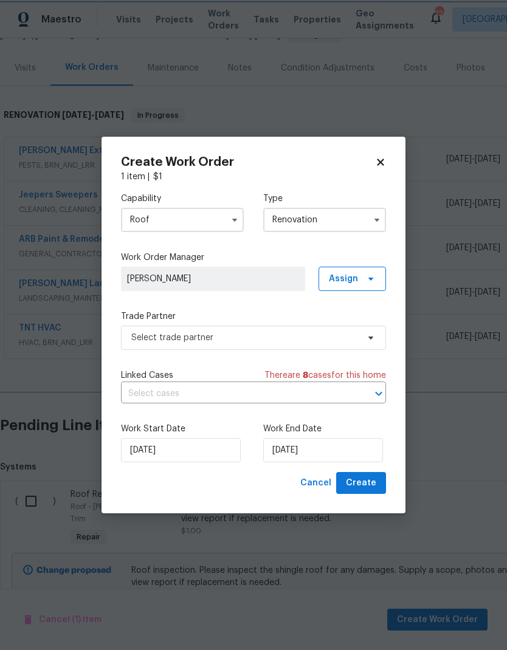
scroll to position [0, 0]
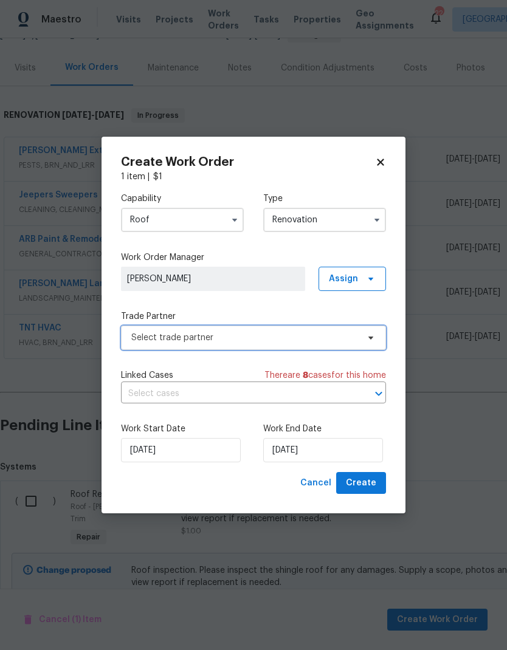
click at [269, 345] on span "Select trade partner" at bounding box center [253, 338] width 265 height 24
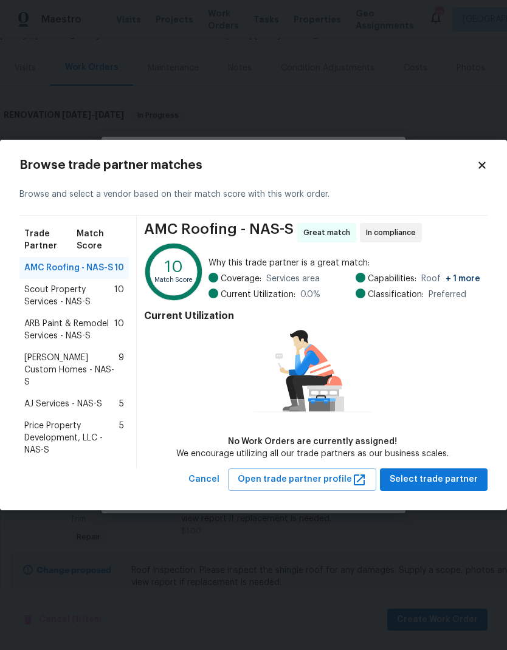
click at [96, 332] on span "ARB Paint & Remodel Services - NAS-S" at bounding box center [69, 330] width 90 height 24
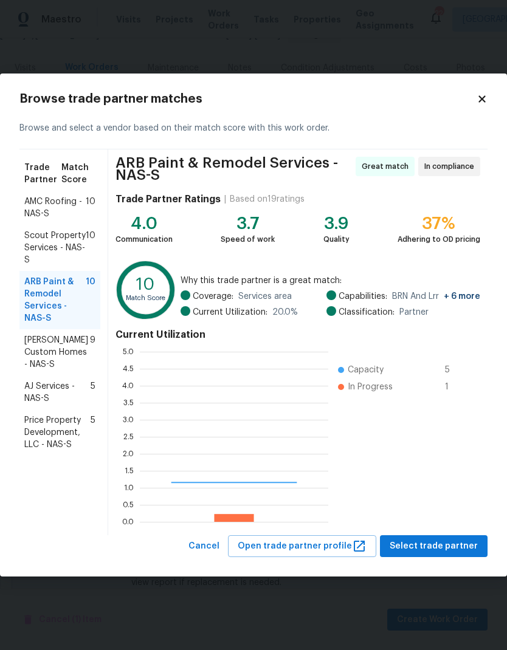
scroll to position [170, 188]
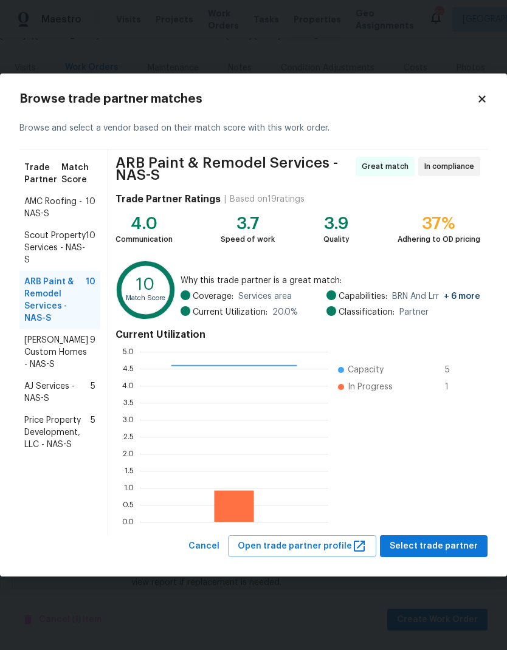
click at [436, 532] on div "ARB Paint & Remodel Services - NAS-S Great match In compliance Trade Partner Ra…" at bounding box center [297, 343] width 379 height 386
click at [435, 532] on div "ARB Paint & Remodel Services - NAS-S Great match In compliance Trade Partner Ra…" at bounding box center [297, 343] width 379 height 386
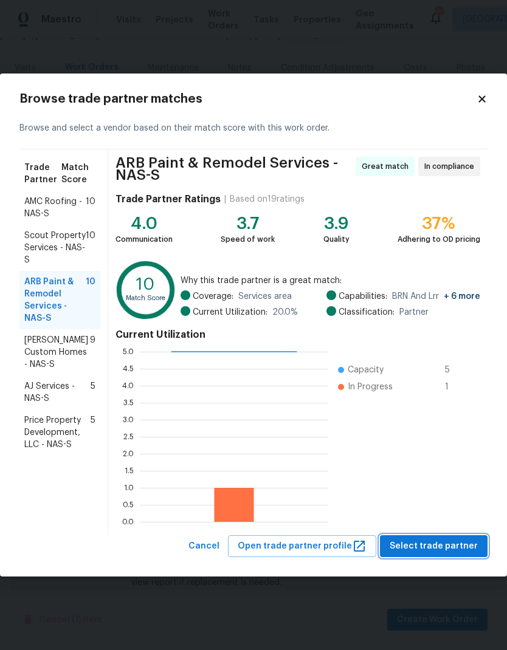
click at [444, 550] on span "Select trade partner" at bounding box center [434, 546] width 88 height 15
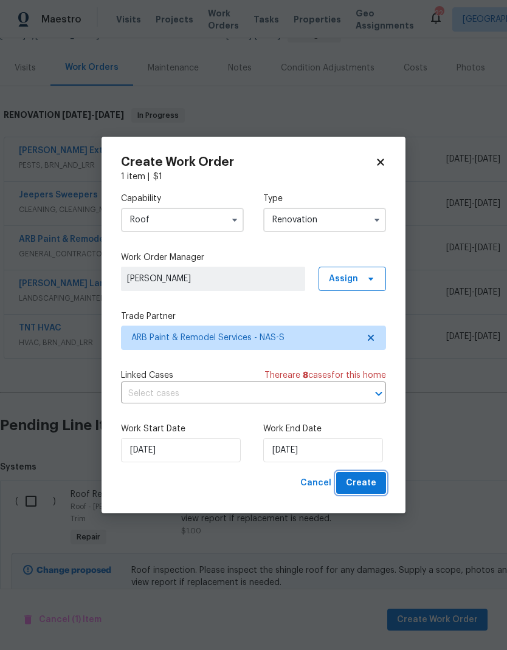
click at [372, 487] on span "Create" at bounding box center [361, 483] width 30 height 15
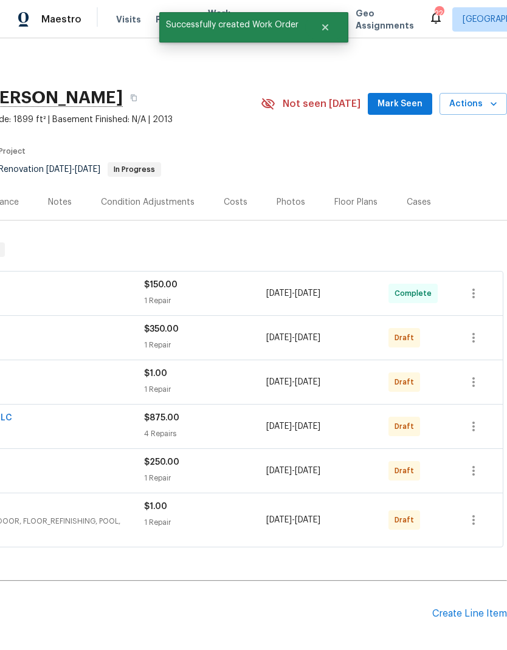
scroll to position [0, 180]
click at [465, 614] on div "Create Line Item" at bounding box center [469, 614] width 75 height 12
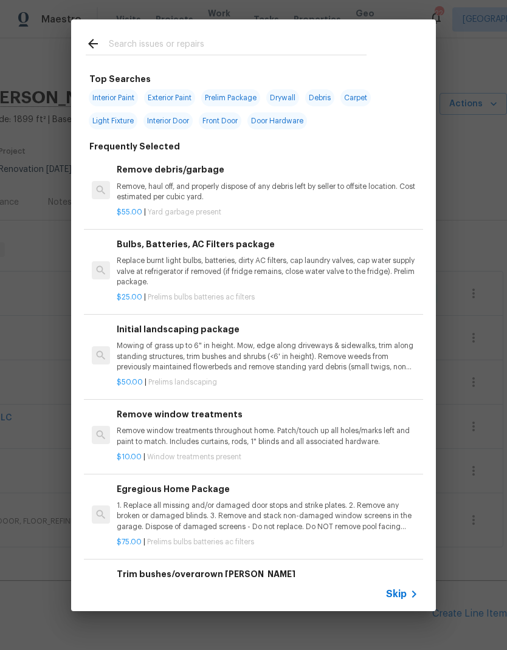
click at [277, 44] on input "text" at bounding box center [238, 45] width 258 height 18
click at [478, 278] on div "Top Searches Interior Paint Exterior Paint Prelim Package Drywall Debris Carpet…" at bounding box center [253, 315] width 507 height 631
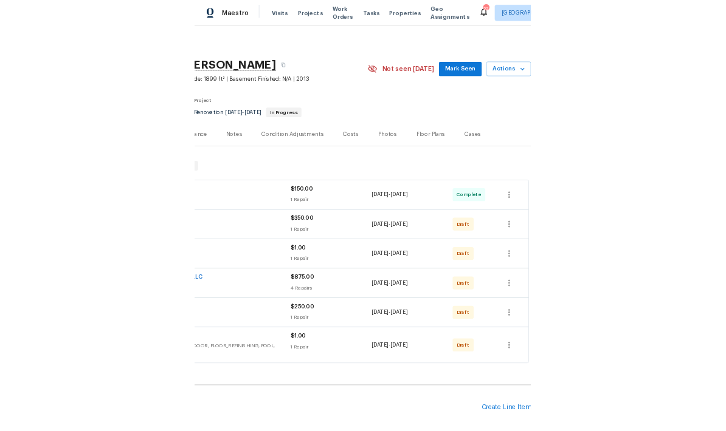
scroll to position [0, 0]
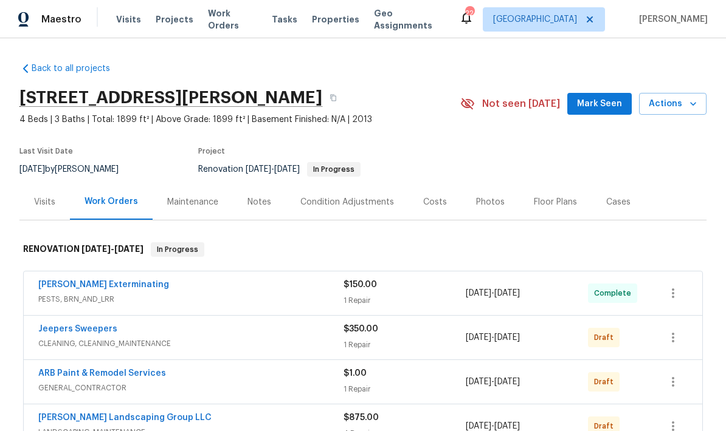
click at [433, 215] on div "Costs" at bounding box center [434, 202] width 53 height 36
